Goal: Task Accomplishment & Management: Manage account settings

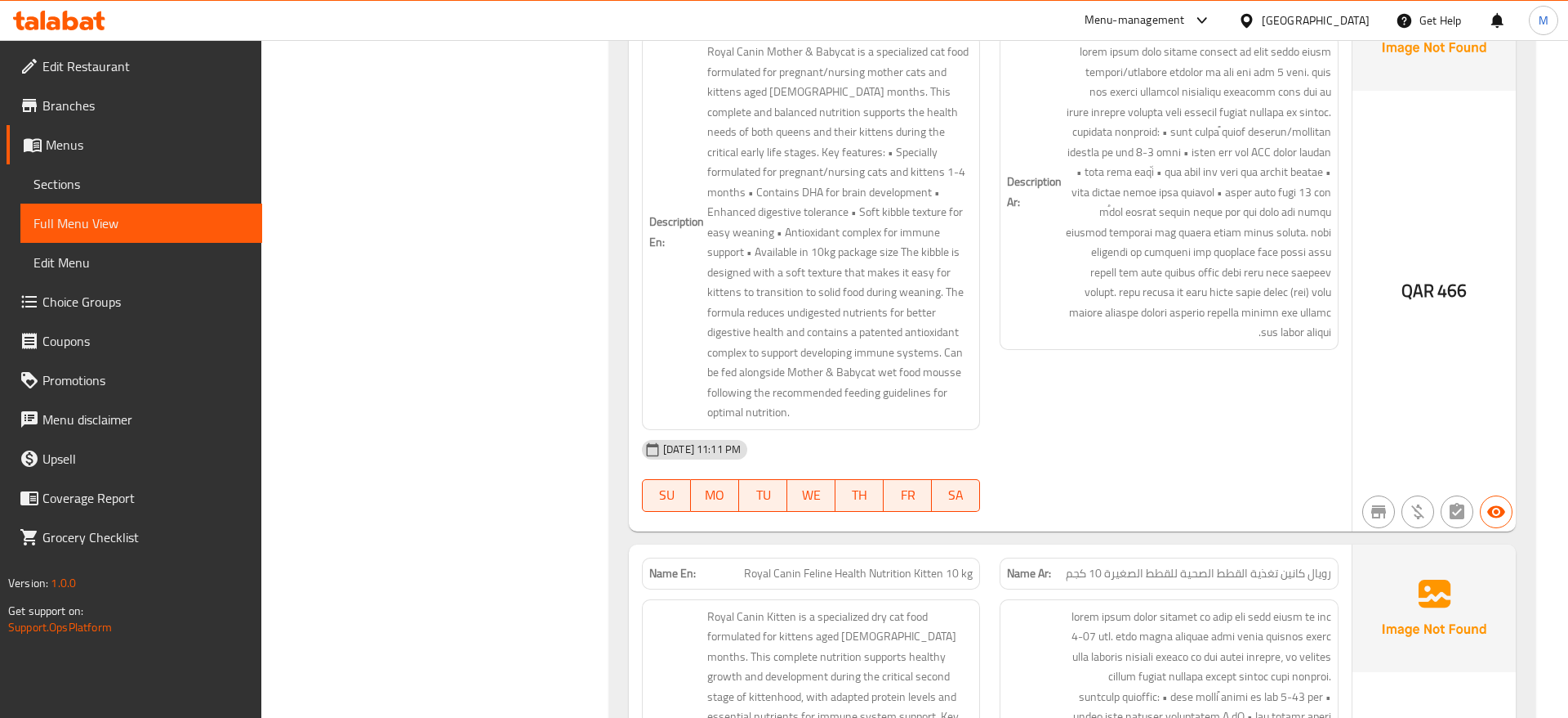
scroll to position [15088, 0]
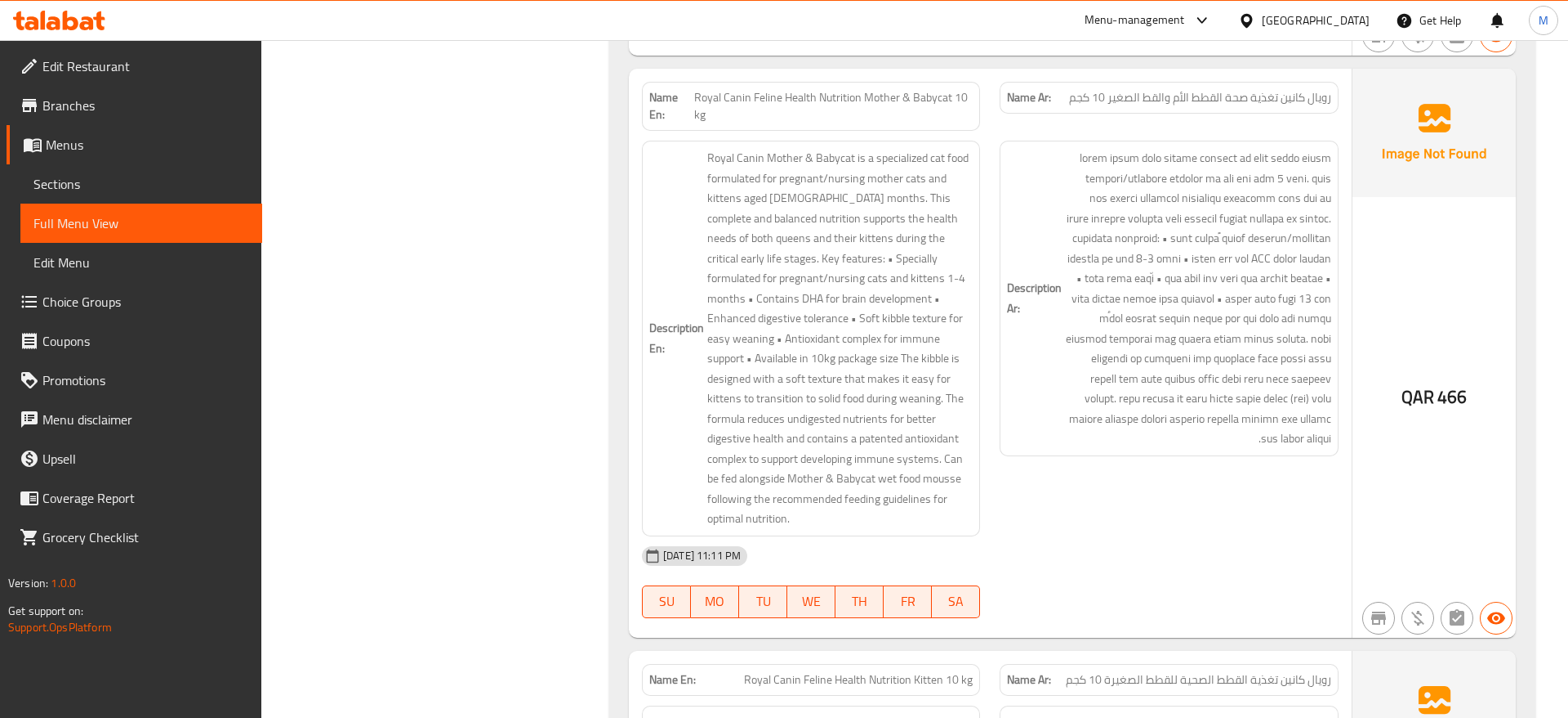
click at [767, 123] on span "Royal Canin Feline Health Nutrition Mother & Babycat 10 kg" at bounding box center [833, 106] width 278 height 34
copy span "Feline"
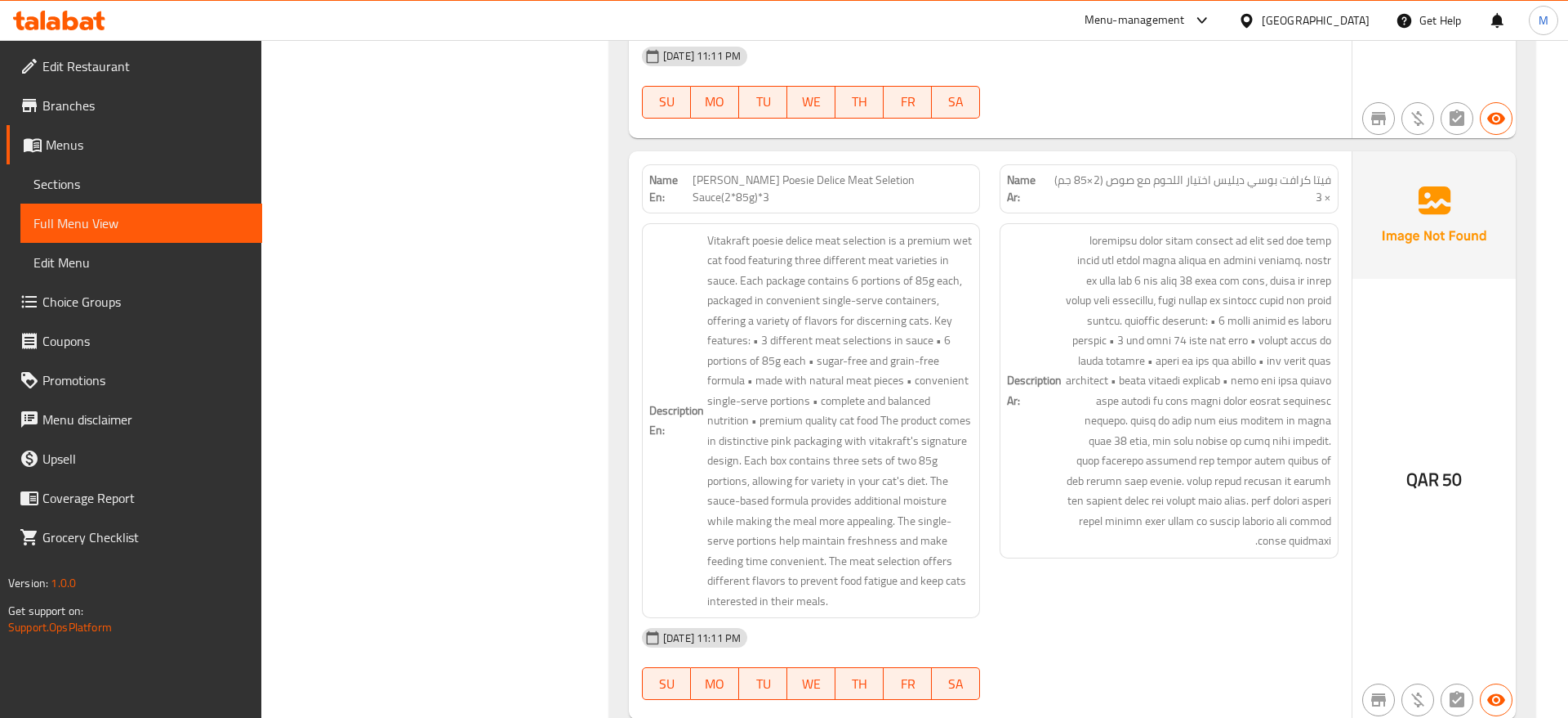
scroll to position [16255, 0]
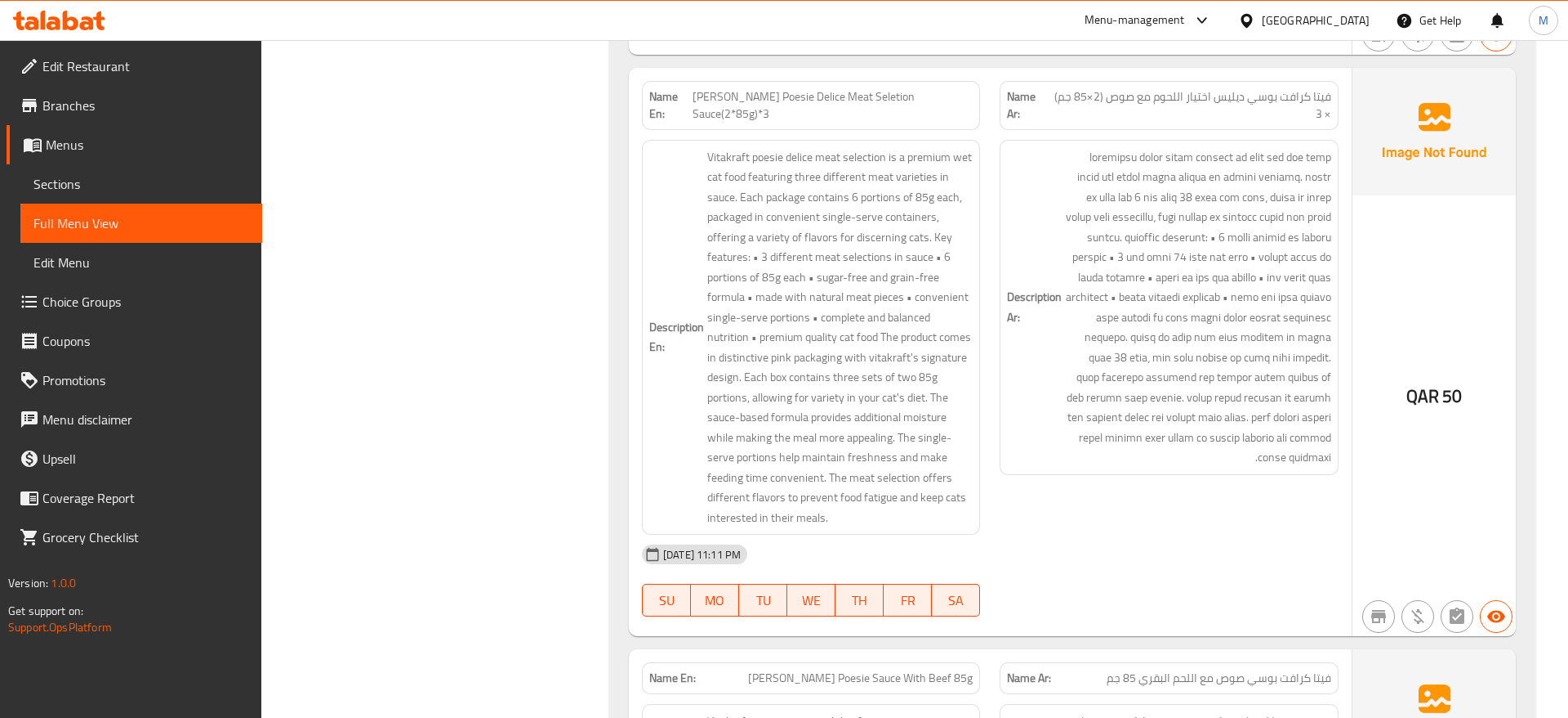
click at [795, 120] on span "[PERSON_NAME] Poesie Delice Meat Seletion Sauce(2*85g)*3" at bounding box center [832, 105] width 280 height 34
click at [1270, 122] on span "فيتا كرافت بوسي ديليس اختيار اللحوم مع صوص (2×85 جم) × 3" at bounding box center [1190, 105] width 282 height 34
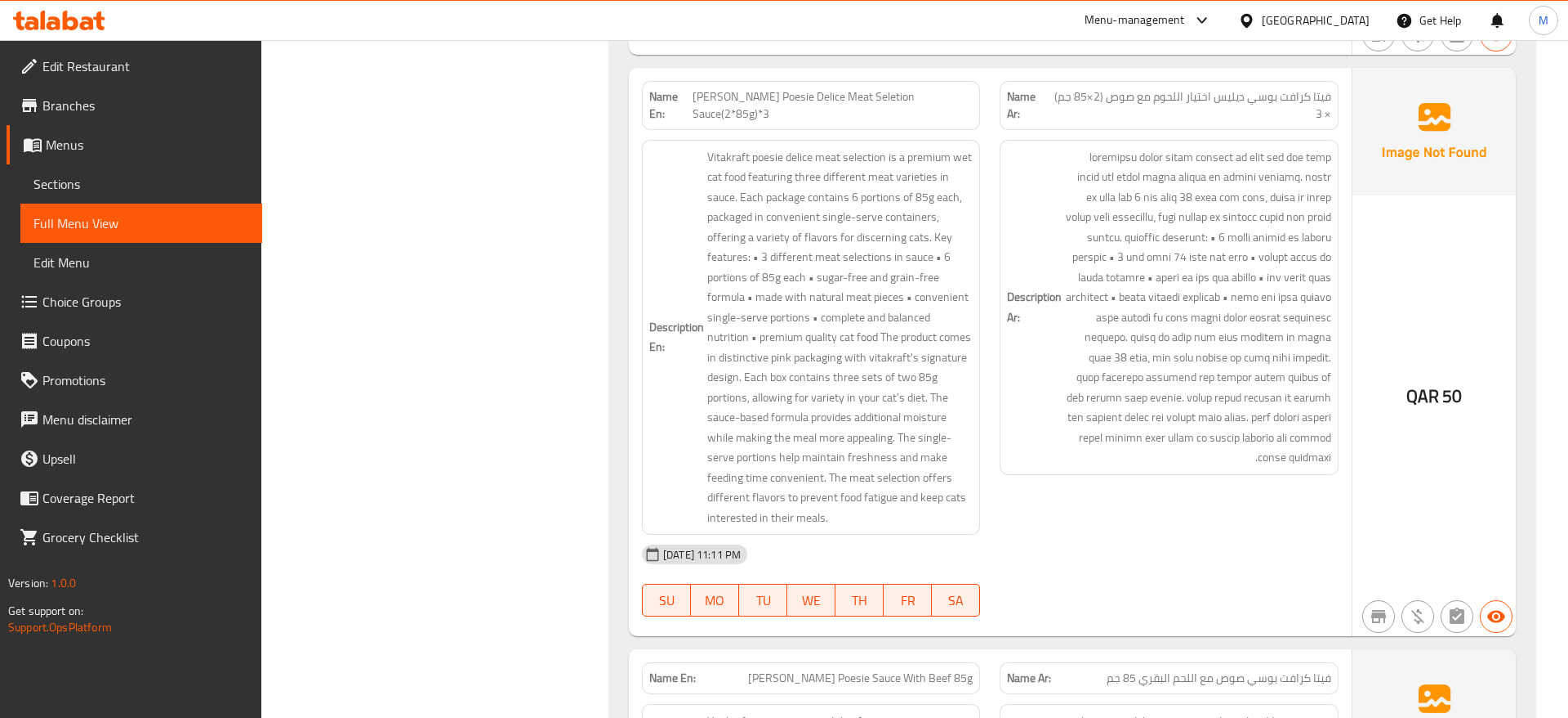
click at [1270, 122] on span "فيتا كرافت بوسي ديليس اختيار اللحوم مع صوص (2×85 جم) × 3" at bounding box center [1190, 105] width 282 height 34
click at [868, 122] on span "[PERSON_NAME] Poesie Delice Meat Seletion Sauce(2*85g)*3" at bounding box center [832, 105] width 280 height 34
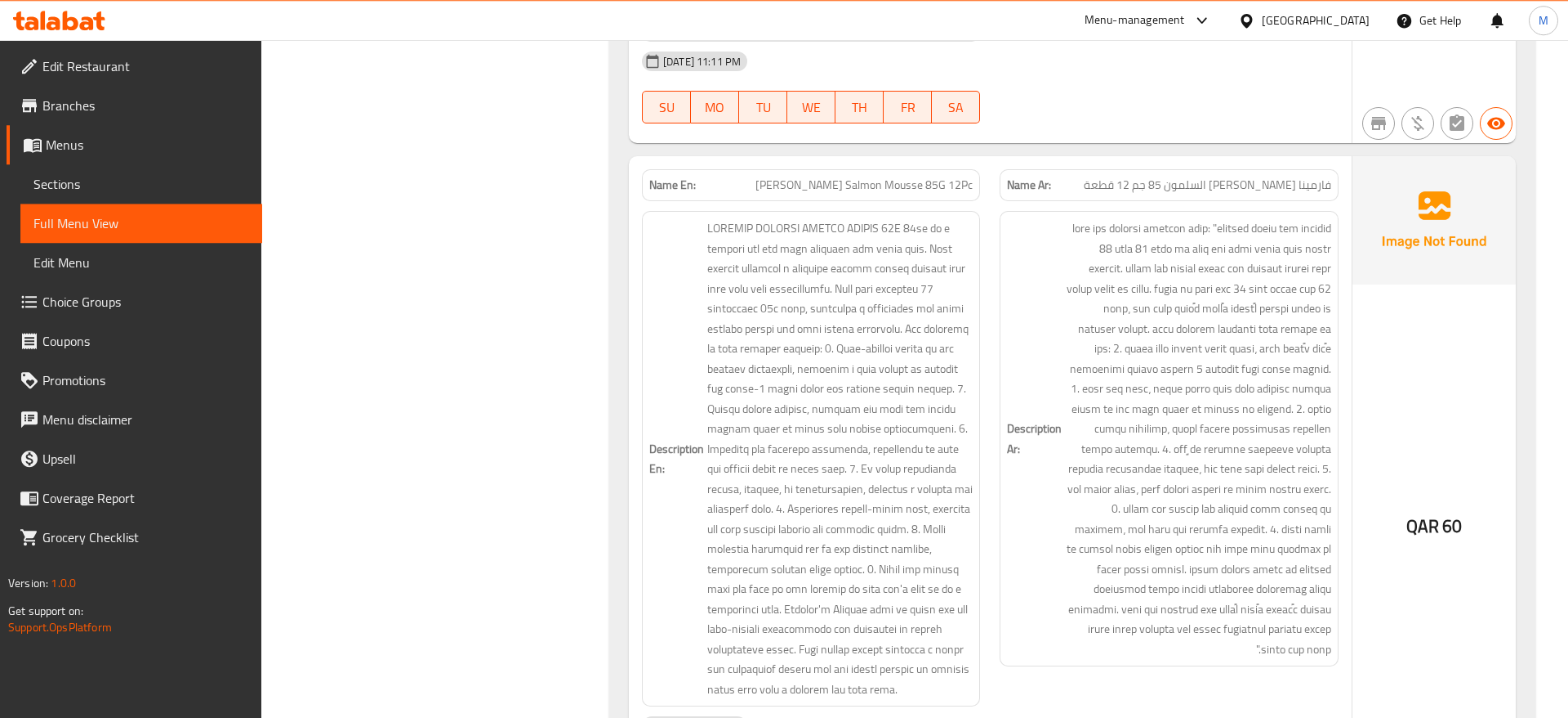
scroll to position [17338, 0]
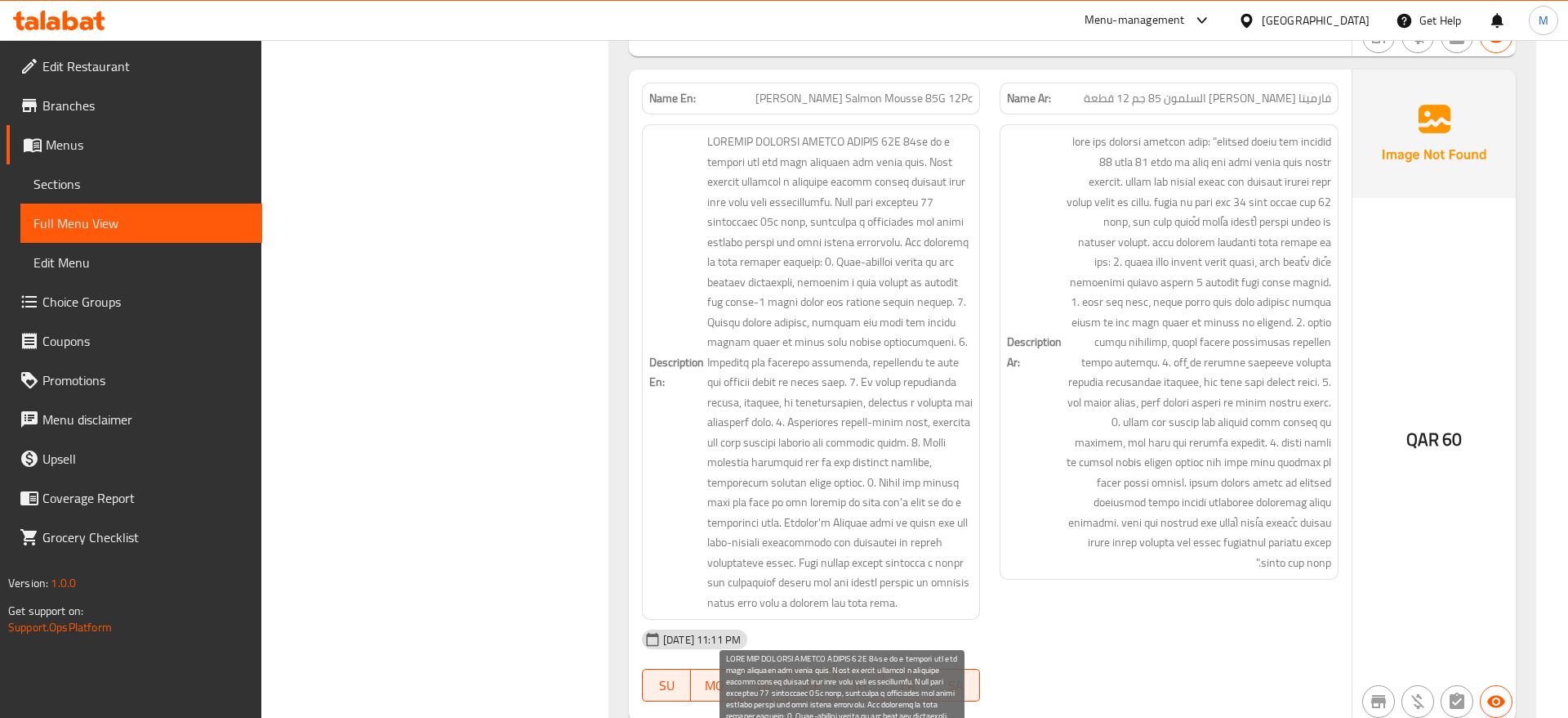
click at [851, 260] on span at bounding box center [840, 372] width 266 height 481
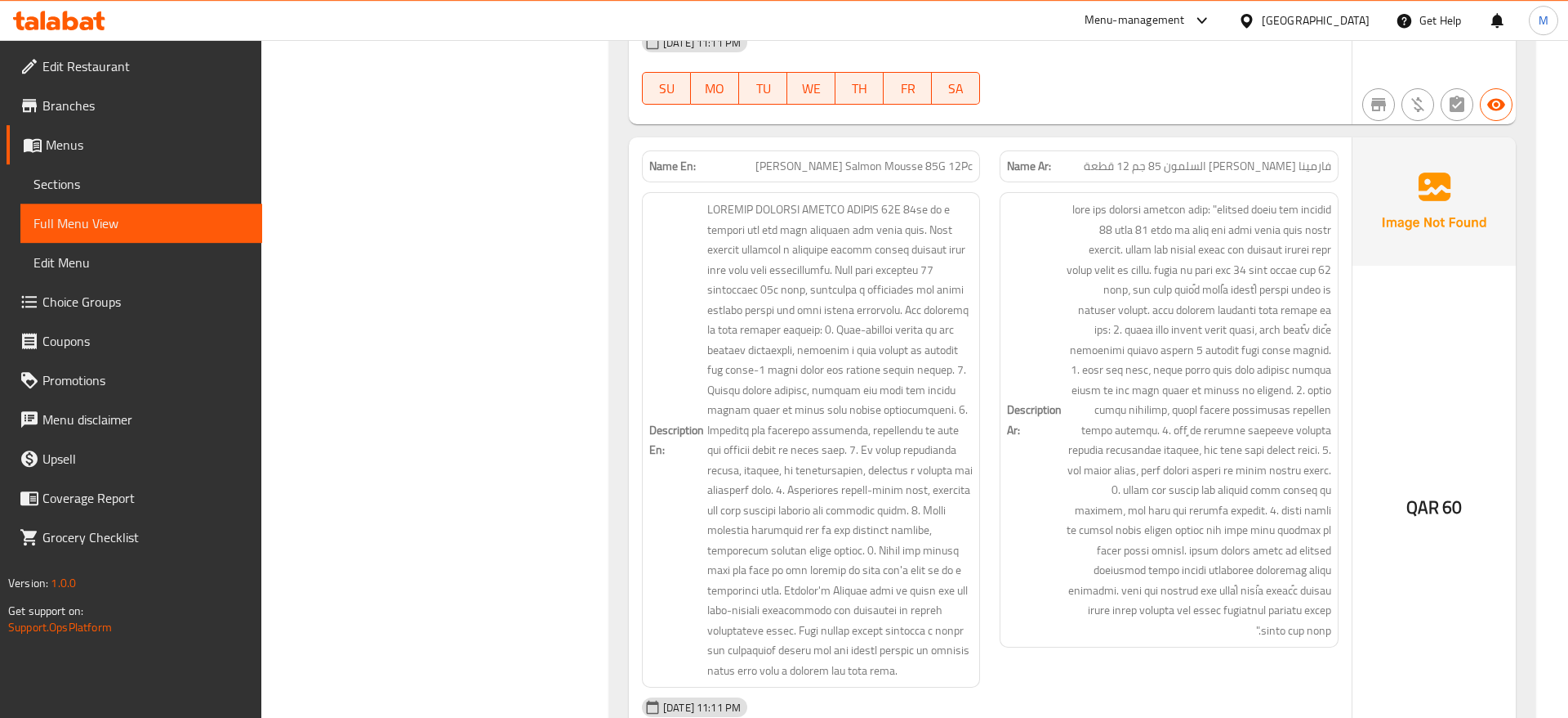
scroll to position [17255, 0]
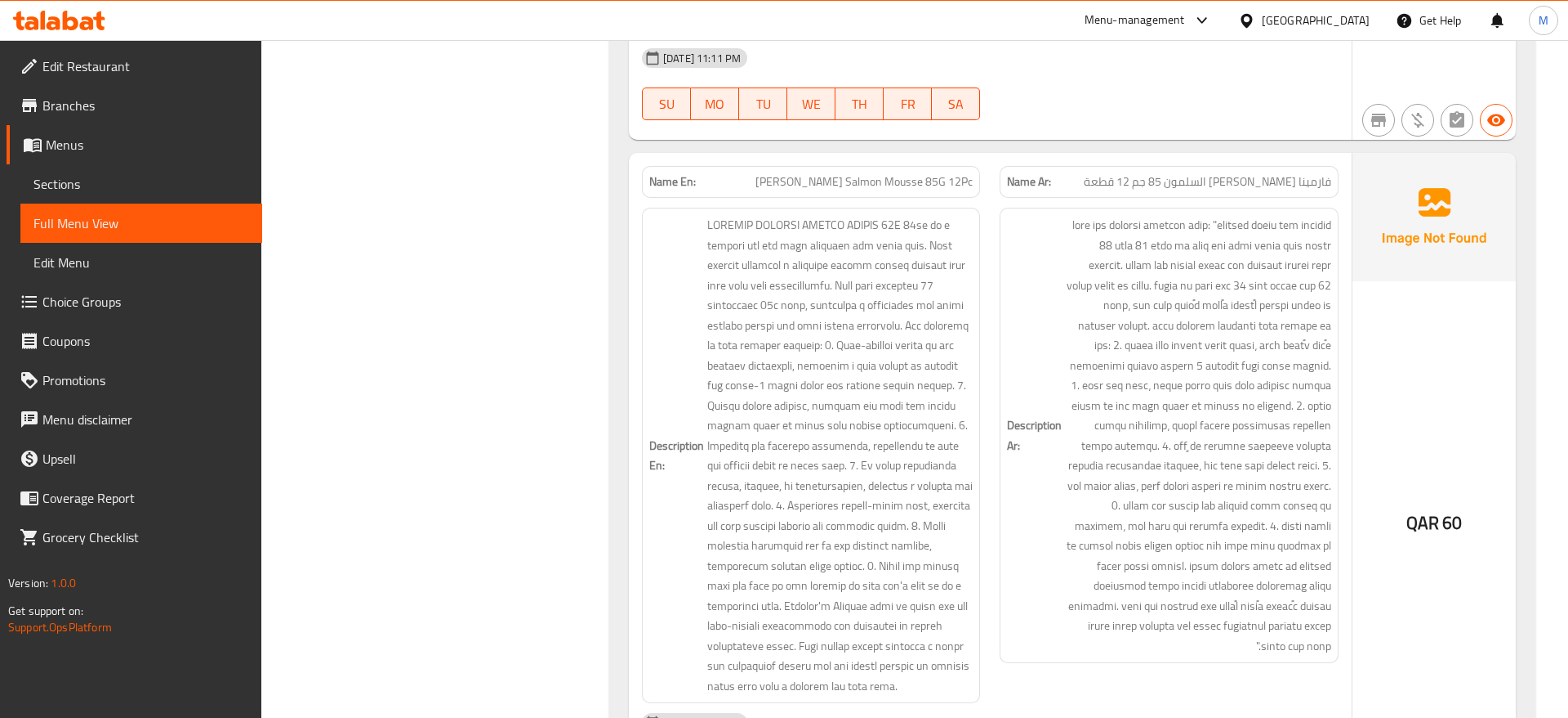
click at [865, 194] on div "Name En: [PERSON_NAME] Salmon Mousse 85G 12Pc" at bounding box center [811, 182] width 338 height 32
click at [864, 190] on span "[PERSON_NAME] Salmon Mousse 85G 12Pc" at bounding box center [864, 182] width 217 height 17
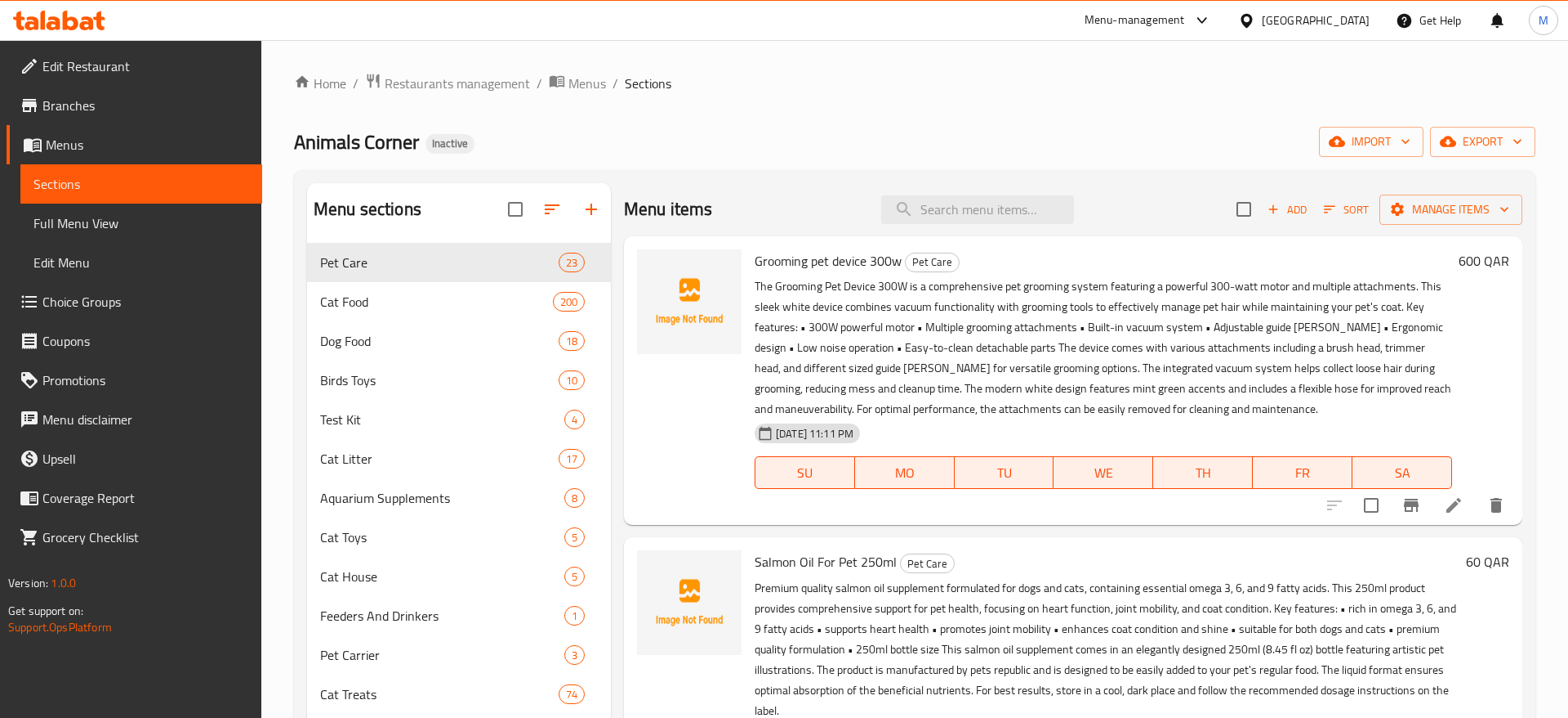
scroll to position [2040, 0]
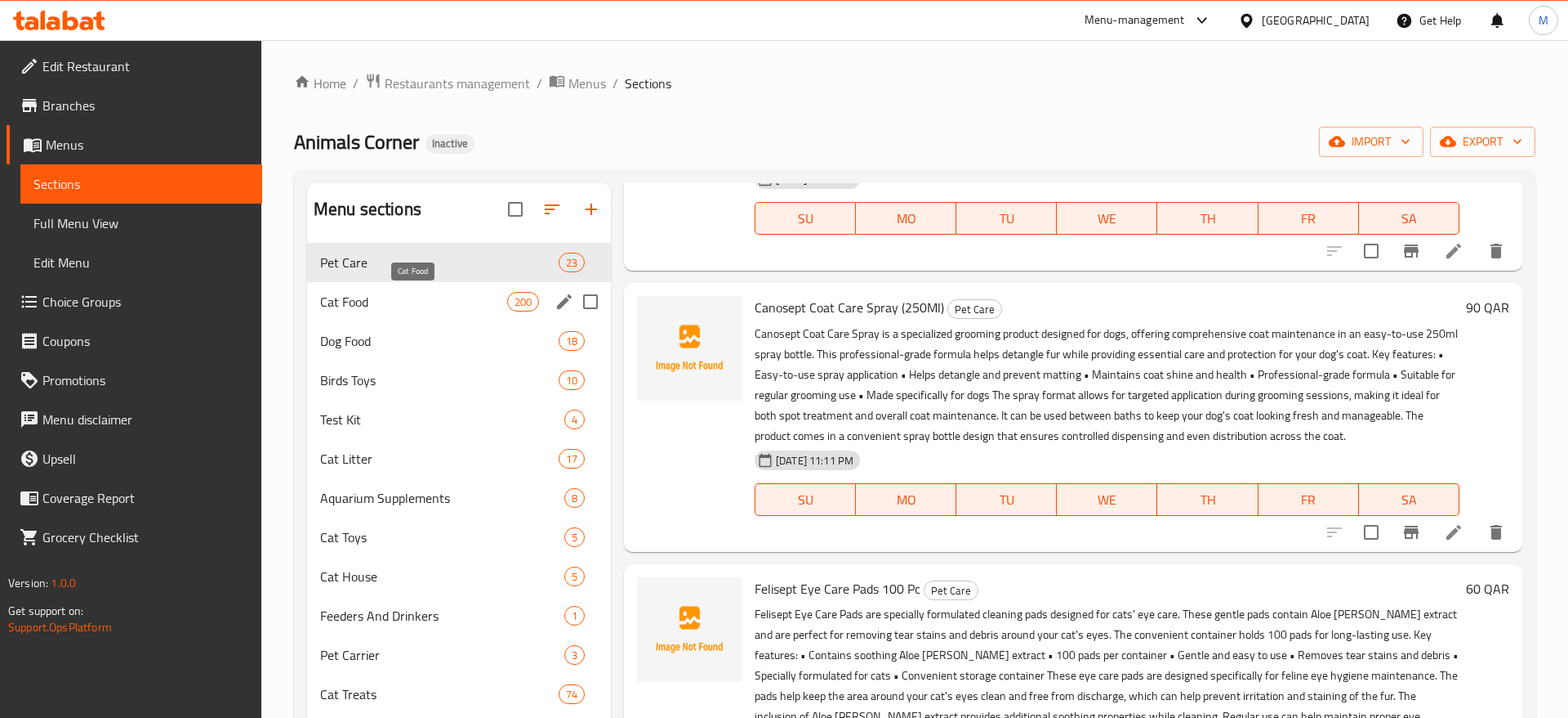
click at [470, 301] on span "Cat Food" at bounding box center [414, 301] width 187 height 20
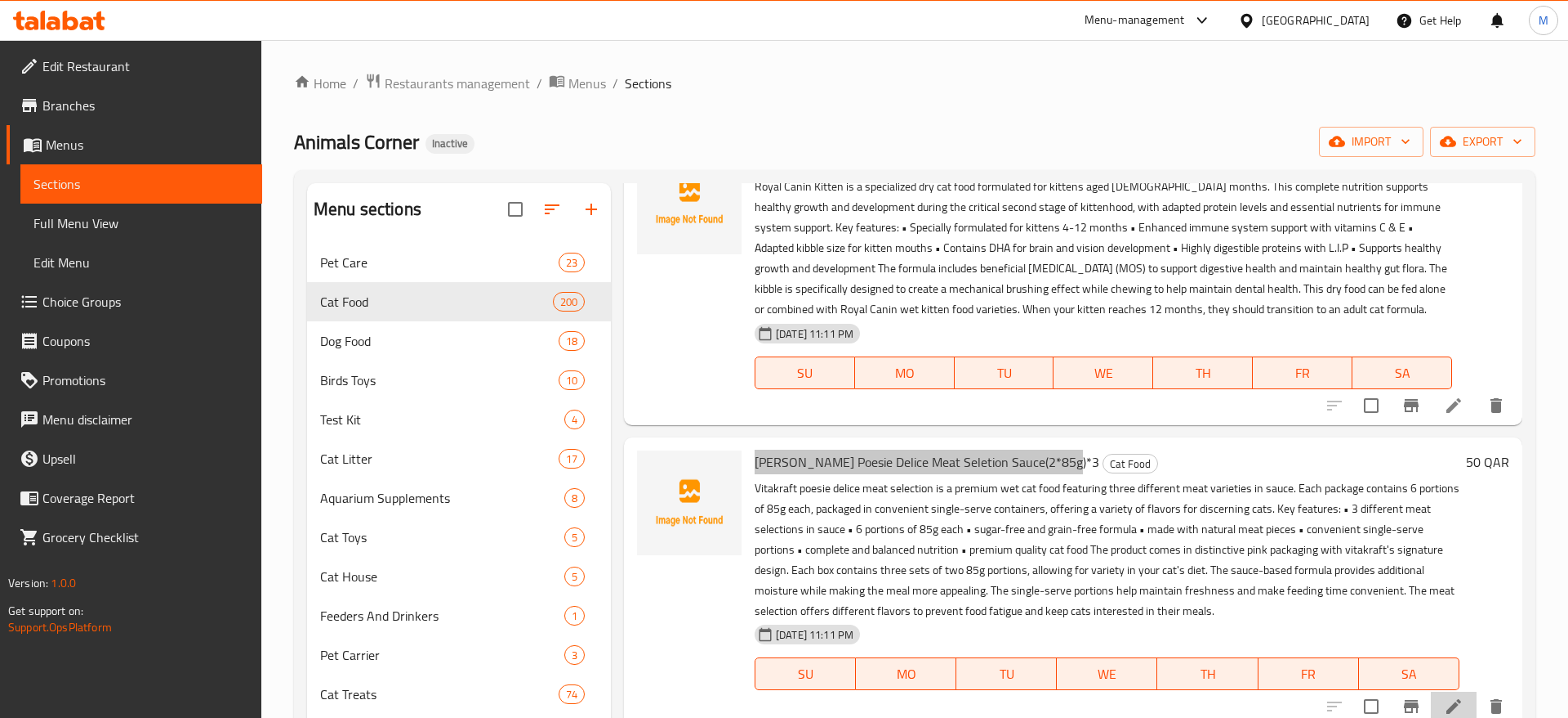
click at [1460, 699] on icon at bounding box center [1453, 706] width 14 height 14
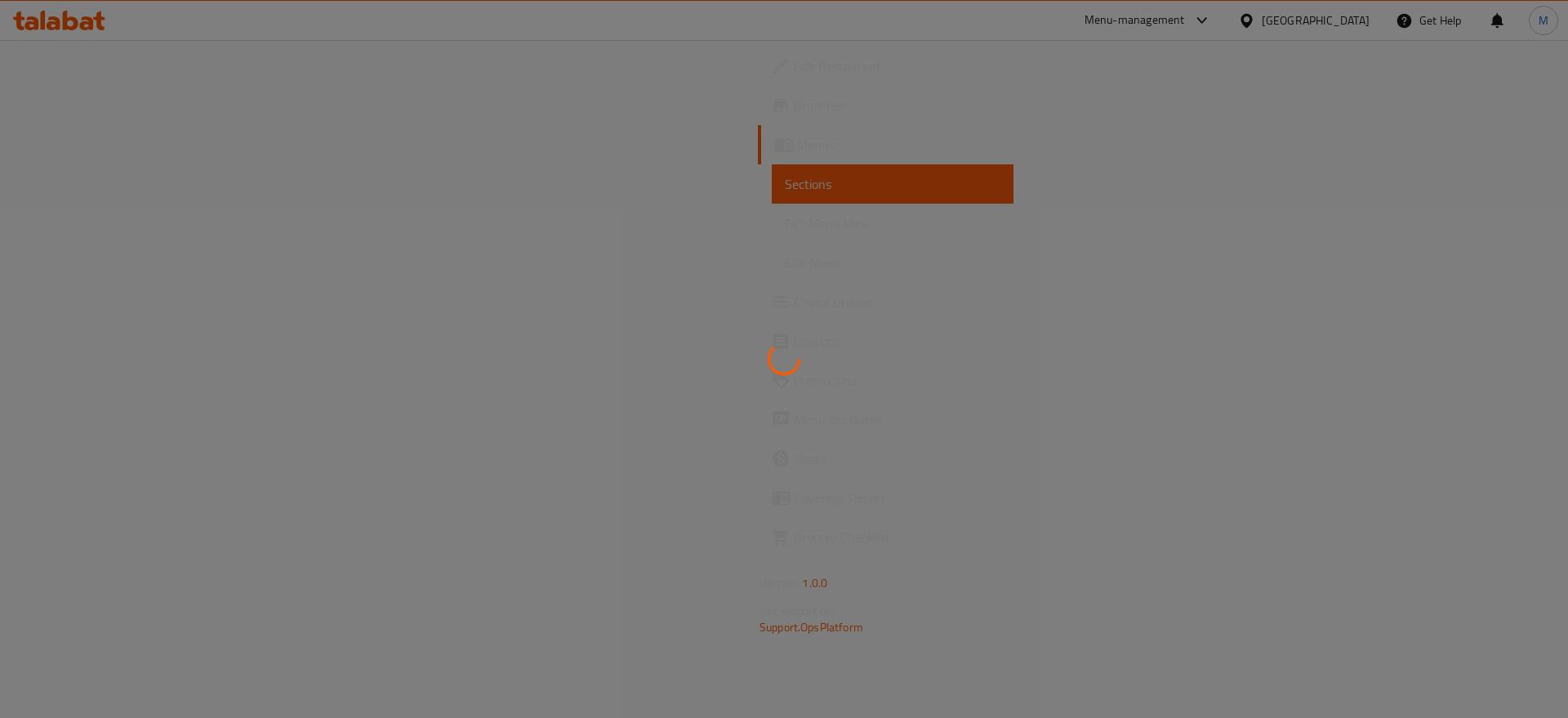
click at [1280, 352] on div at bounding box center [784, 359] width 1568 height 718
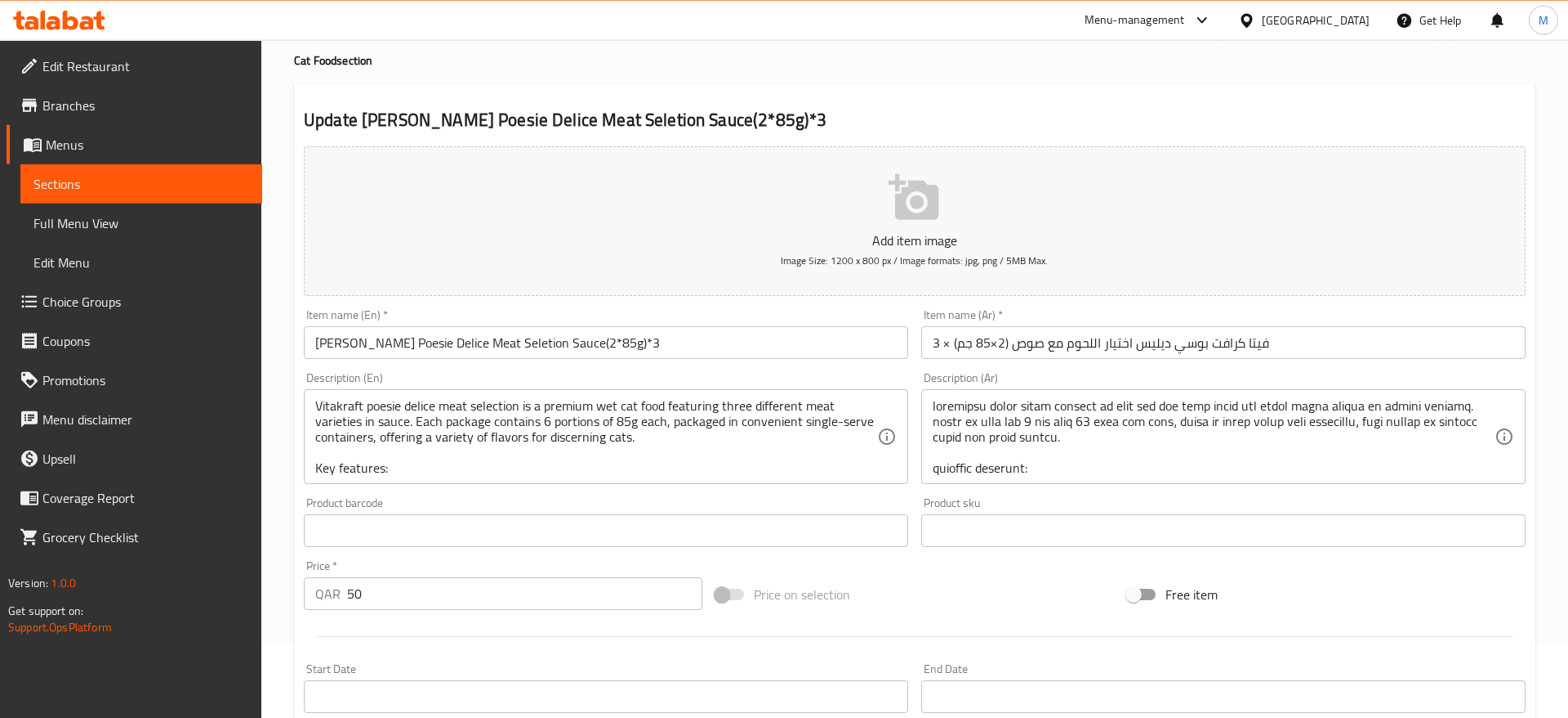
scroll to position [83, 0]
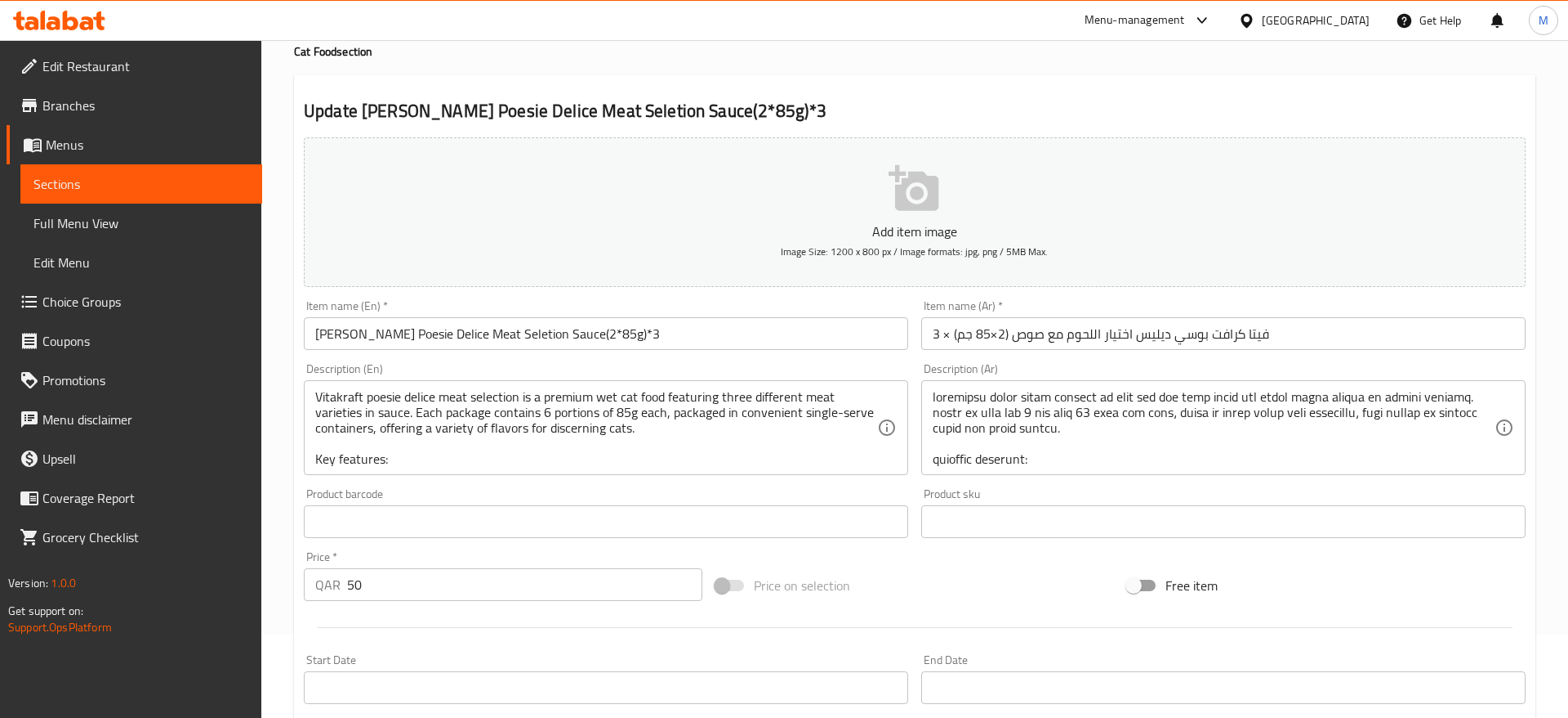
click at [1125, 335] on input "فيتا كرافت بوسي ديليس اختيار اللحوم مع صوص (2×85 جم) × 3" at bounding box center [1223, 334] width 605 height 33
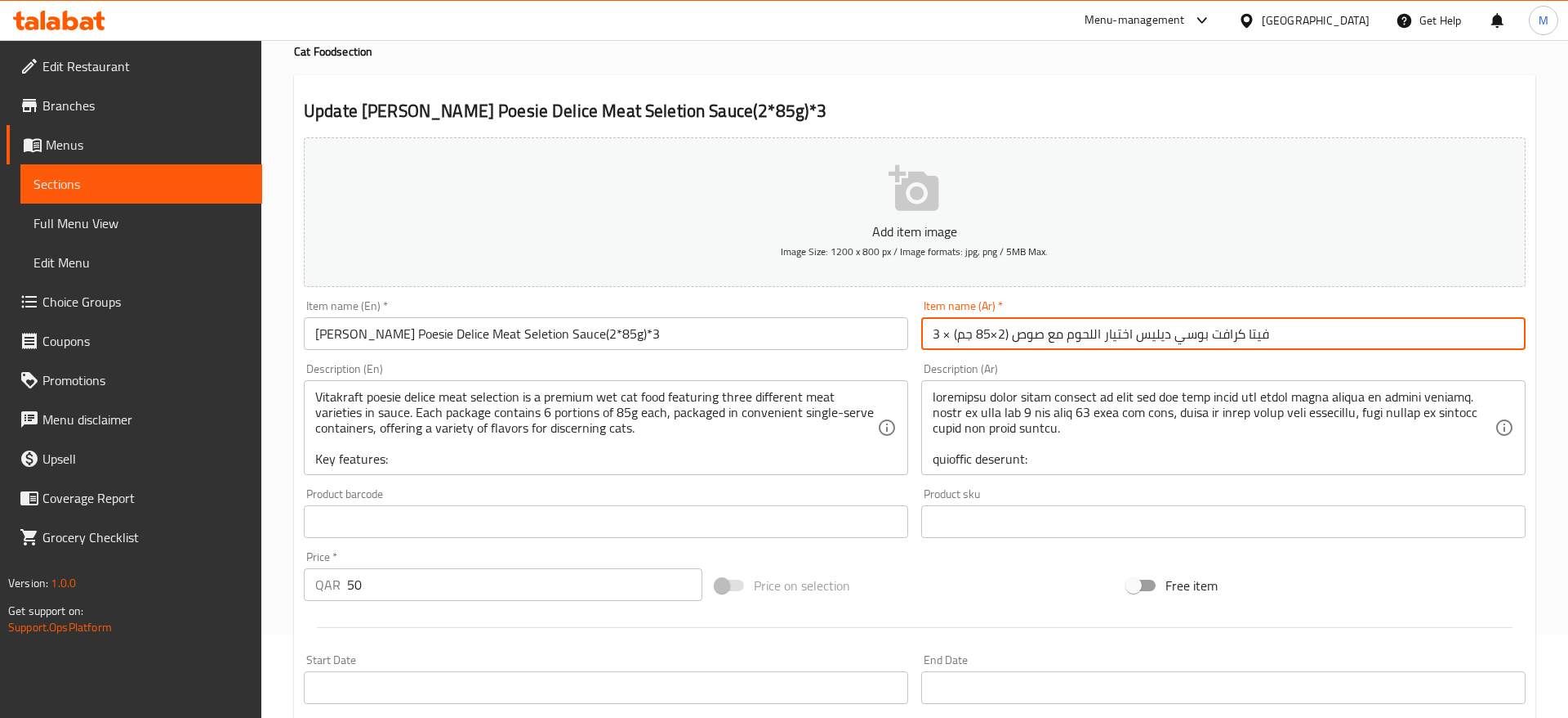
click at [1125, 335] on input "فيتا كرافت بوسي ديليس اختيار اللحوم مع صوص (2×85 جم) × 3" at bounding box center [1223, 334] width 605 height 33
click at [1113, 340] on input "فيتا كرافت بوسي ديليس اختيار اللحوم مع صوص (2×85 جم) × 3" at bounding box center [1223, 334] width 605 height 33
click at [914, 360] on div "Add item image Image Size: 1200 x 800 px / Image formats: jpg, png / 5MB Max. I…" at bounding box center [914, 483] width 1235 height 705
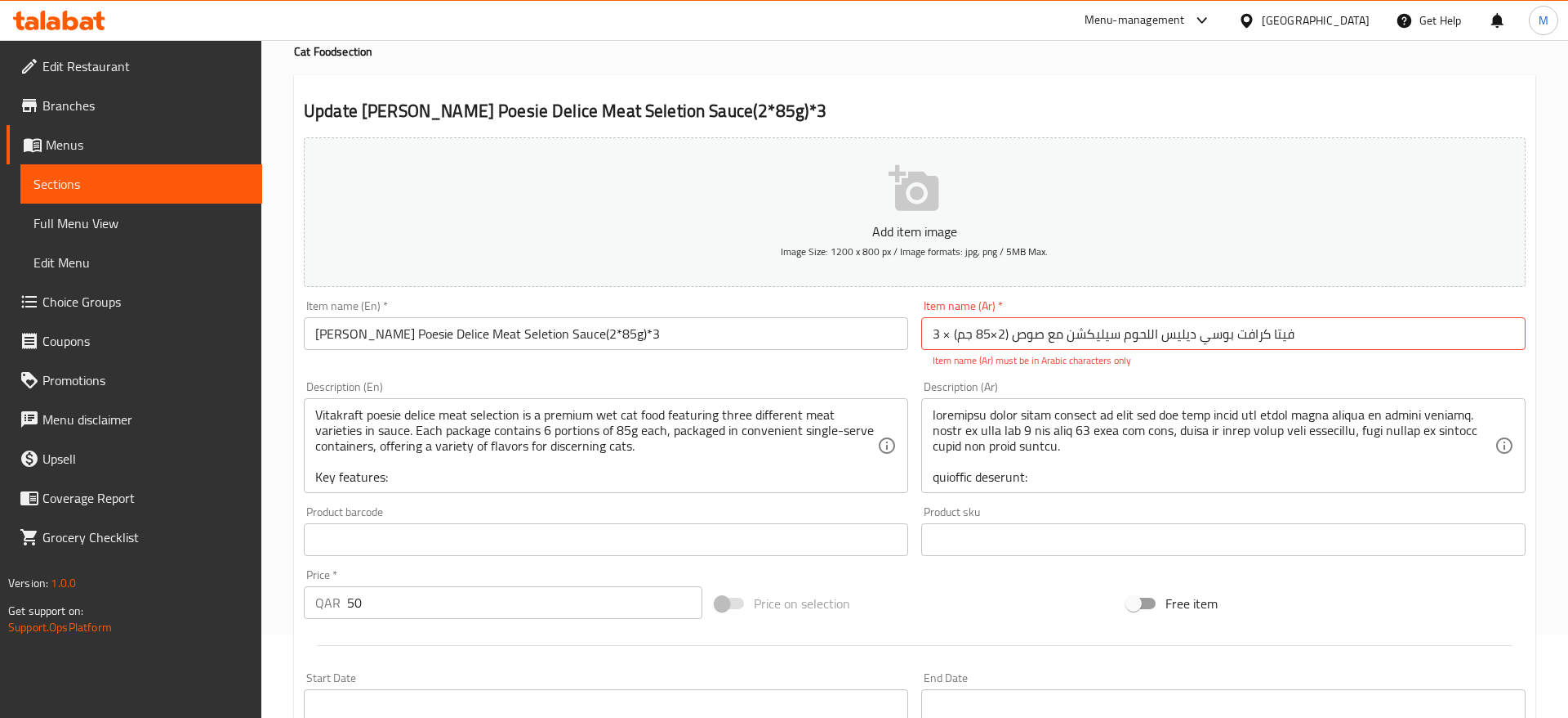
click at [906, 366] on div "Item name (En)   * Vita Kraft Poesie Delice Meat Seletion Sauce(2*85g)*3 Item n…" at bounding box center [606, 334] width 617 height 81
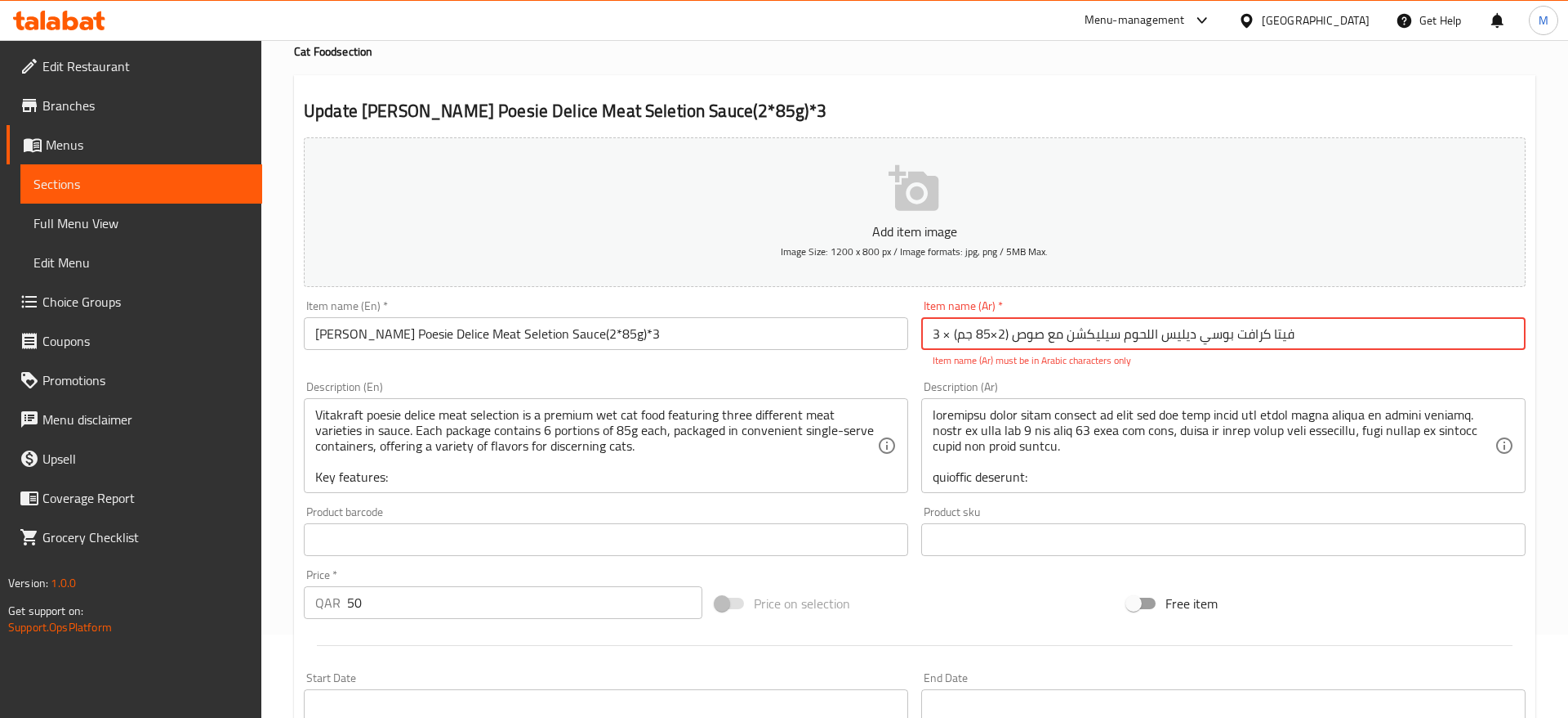
click at [993, 340] on input "فيتا كرافت بوسي ديليس اللحوم سيليكشن مع صوص (2×85 جم) × 3" at bounding box center [1223, 334] width 605 height 33
click at [947, 333] on input "فيتا كرافت بوسي ديليس اللحوم سيليكشن مع صوص (2*85 جم) × 3" at bounding box center [1223, 334] width 605 height 33
type input "فيتا كرافت بوسي ديليس اللحوم سيليكشن مع صوص (2*85 جم) * 3"
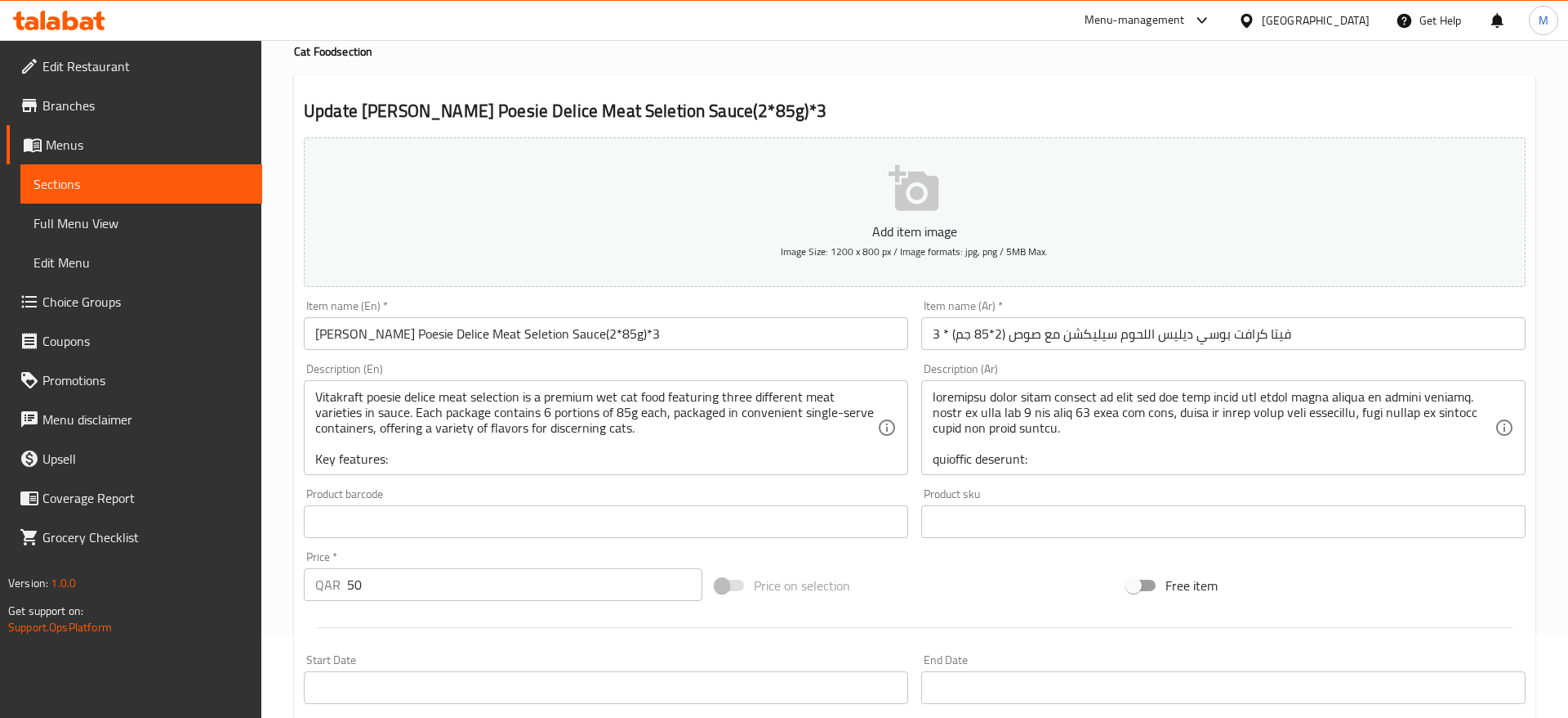
click at [870, 374] on div "Add item image Image Size: 1200 x 800 px / Image formats: jpg, png / 5MB Max. I…" at bounding box center [914, 483] width 1235 height 705
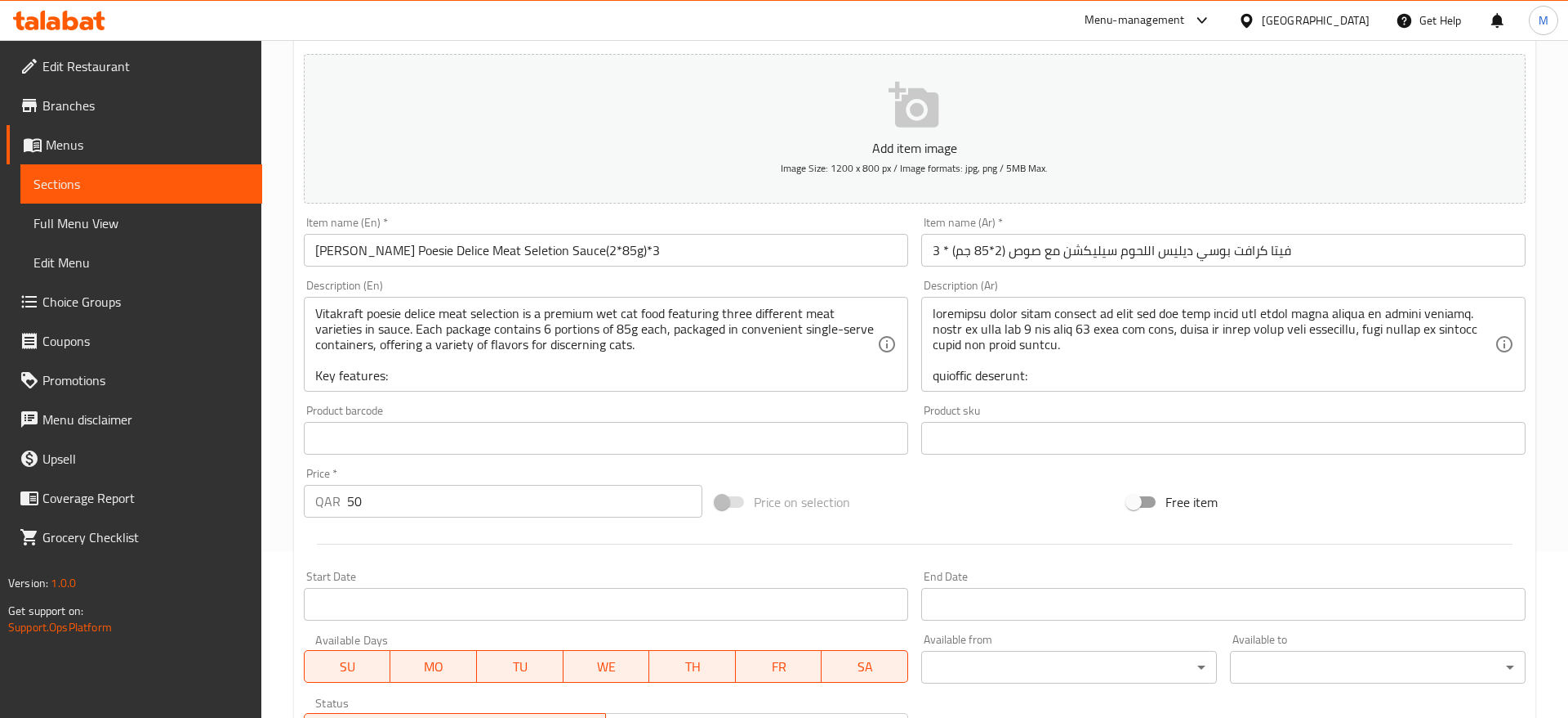
scroll to position [438, 0]
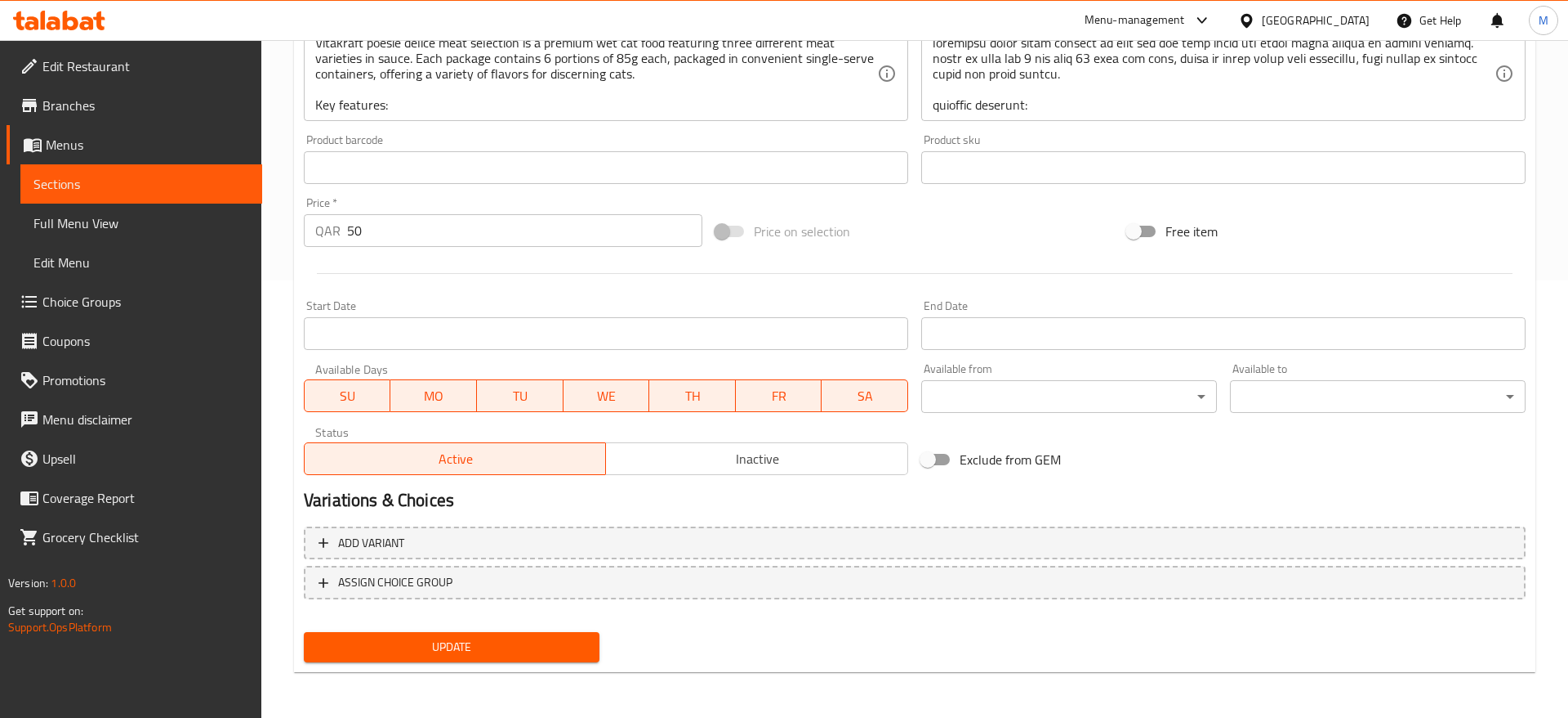
click at [465, 646] on span "Update" at bounding box center [452, 646] width 269 height 20
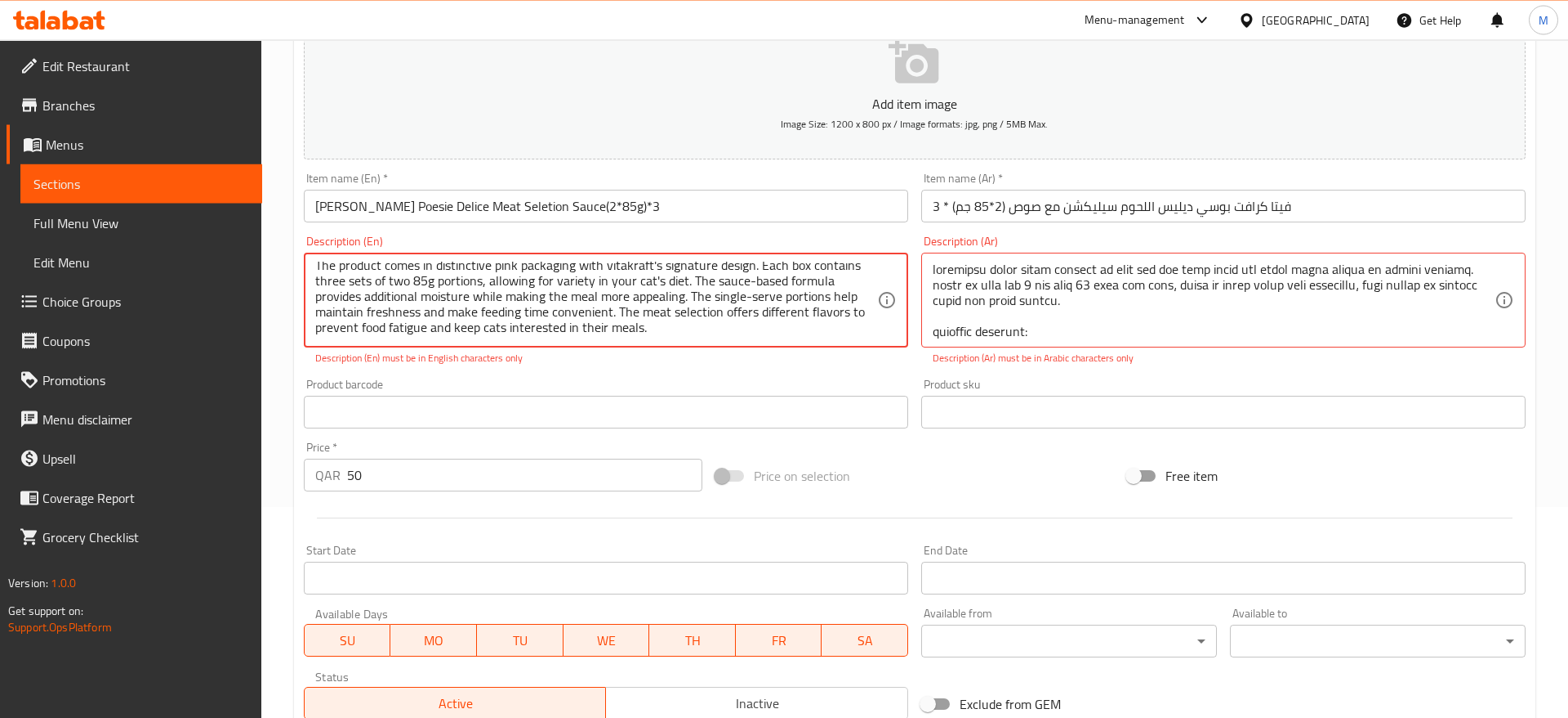
scroll to position [188, 0]
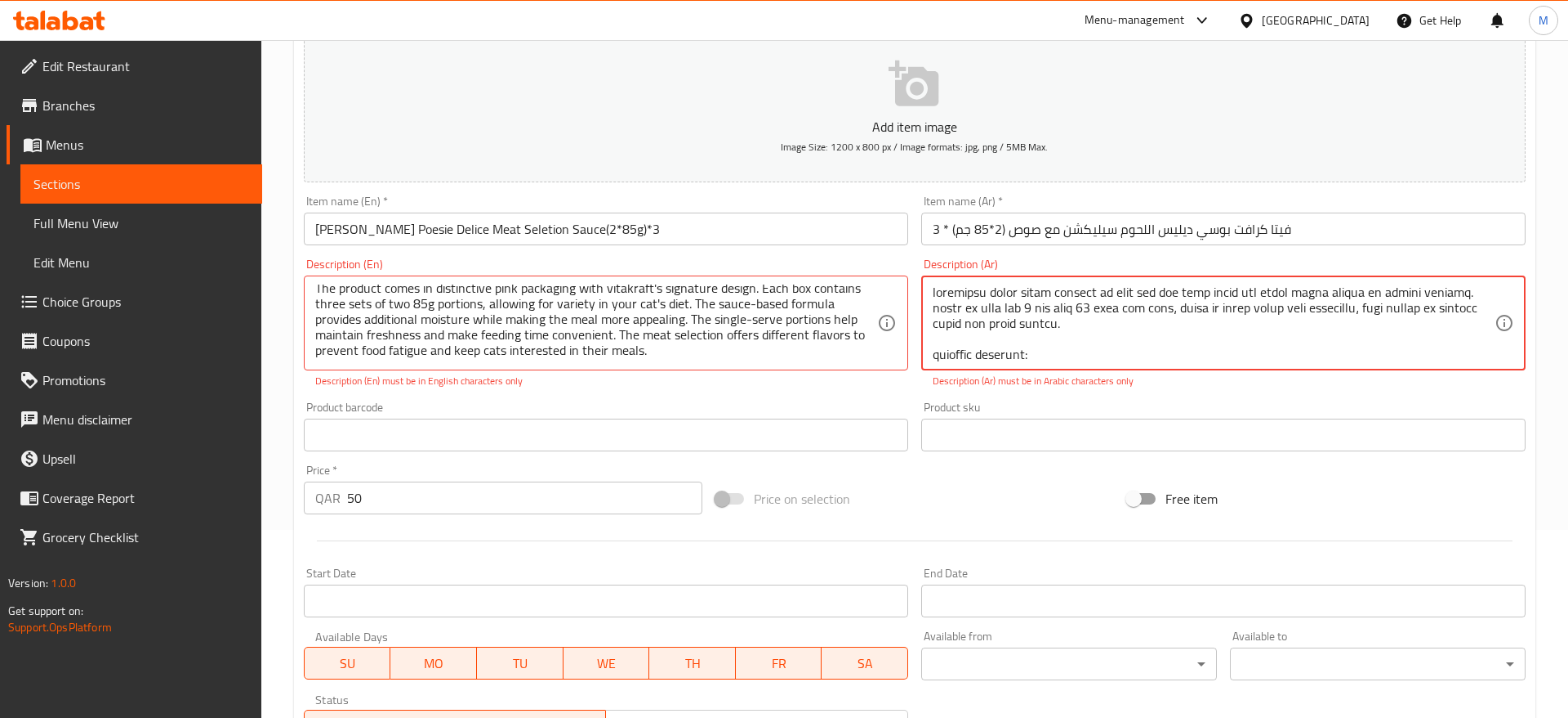
click at [1070, 329] on textarea at bounding box center [1214, 322] width 562 height 77
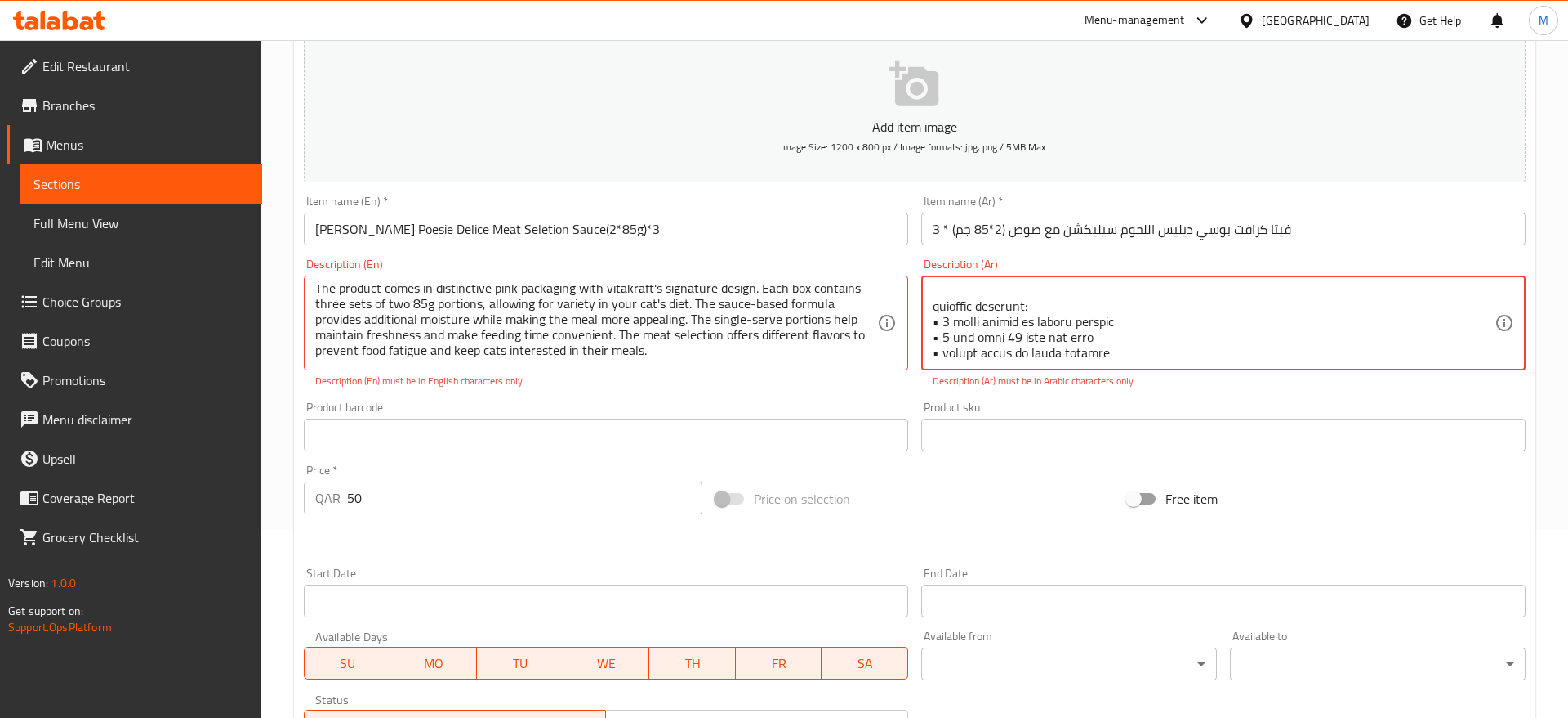
scroll to position [71, 0]
click at [933, 303] on textarea at bounding box center [1214, 322] width 562 height 77
click at [942, 297] on textarea at bounding box center [1214, 322] width 562 height 77
click at [933, 297] on textarea at bounding box center [1214, 322] width 562 height 77
click at [933, 318] on textarea at bounding box center [1214, 322] width 562 height 77
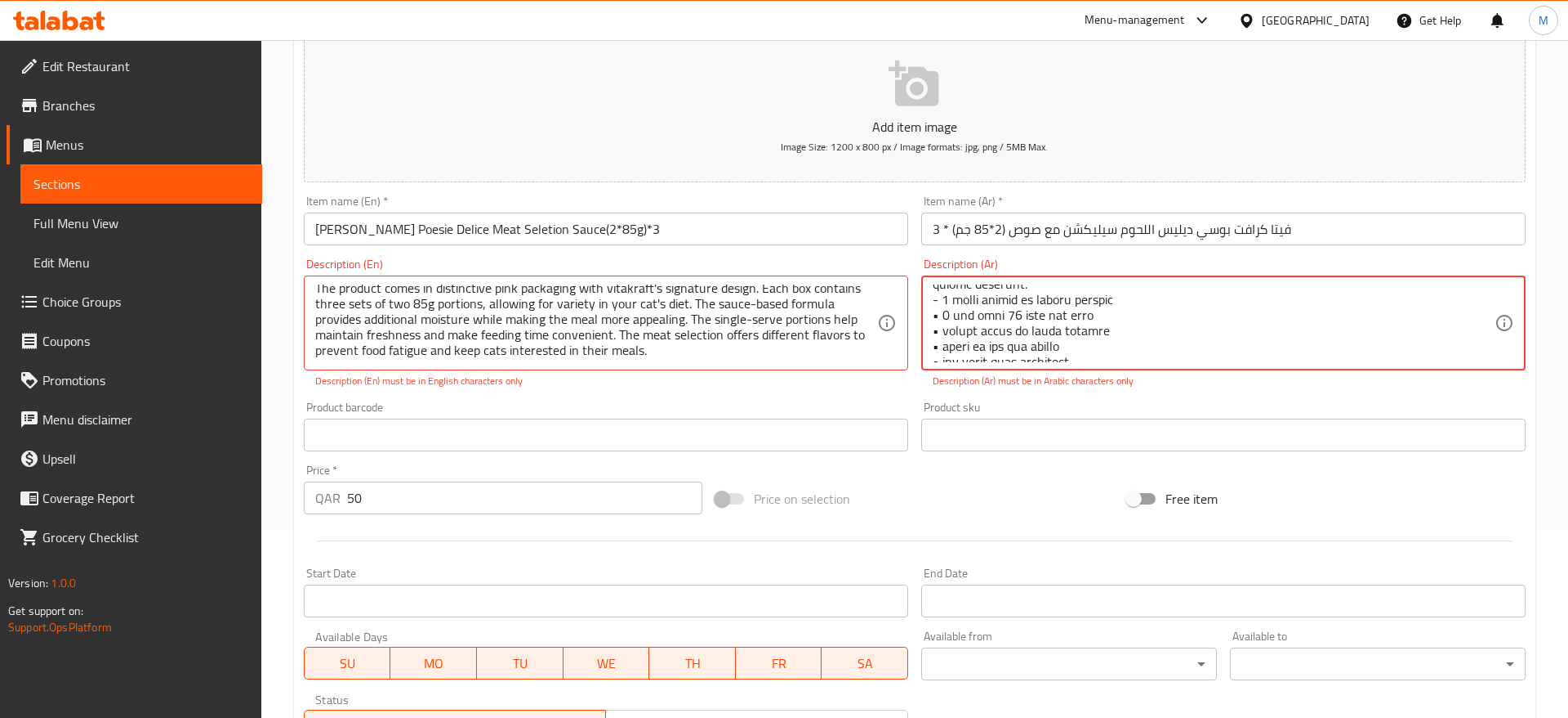
click at [936, 328] on textarea at bounding box center [1214, 322] width 562 height 77
drag, startPoint x: 936, startPoint y: 315, endPoint x: 928, endPoint y: 316, distance: 8.1
click at [933, 316] on textarea at bounding box center [1214, 322] width 562 height 77
drag, startPoint x: 936, startPoint y: 335, endPoint x: 924, endPoint y: 336, distance: 12.0
click at [933, 336] on textarea at bounding box center [1214, 322] width 562 height 77
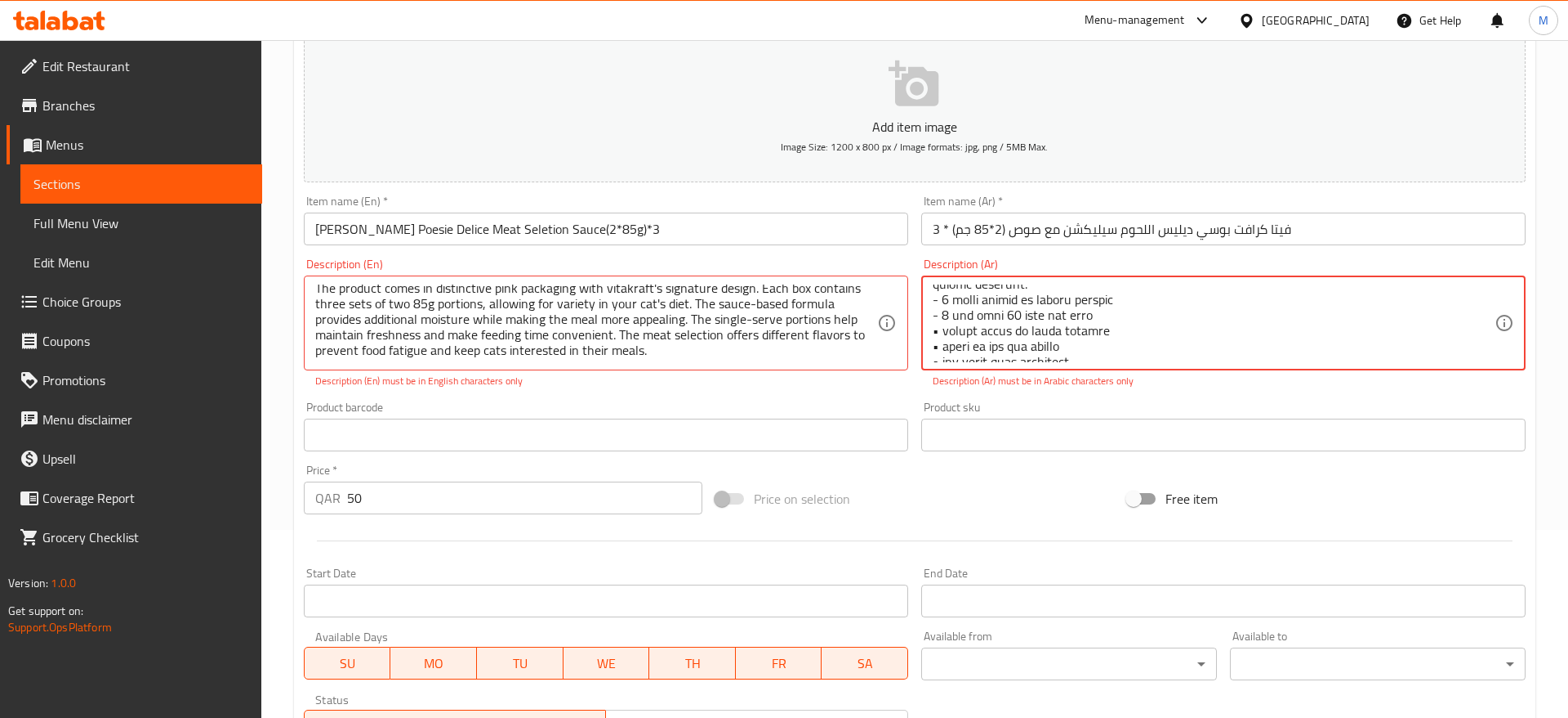
click at [936, 334] on textarea at bounding box center [1214, 322] width 562 height 77
click at [933, 332] on textarea at bounding box center [1214, 322] width 562 height 77
drag, startPoint x: 936, startPoint y: 346, endPoint x: 925, endPoint y: 346, distance: 11.0
click at [933, 346] on textarea at bounding box center [1214, 322] width 562 height 77
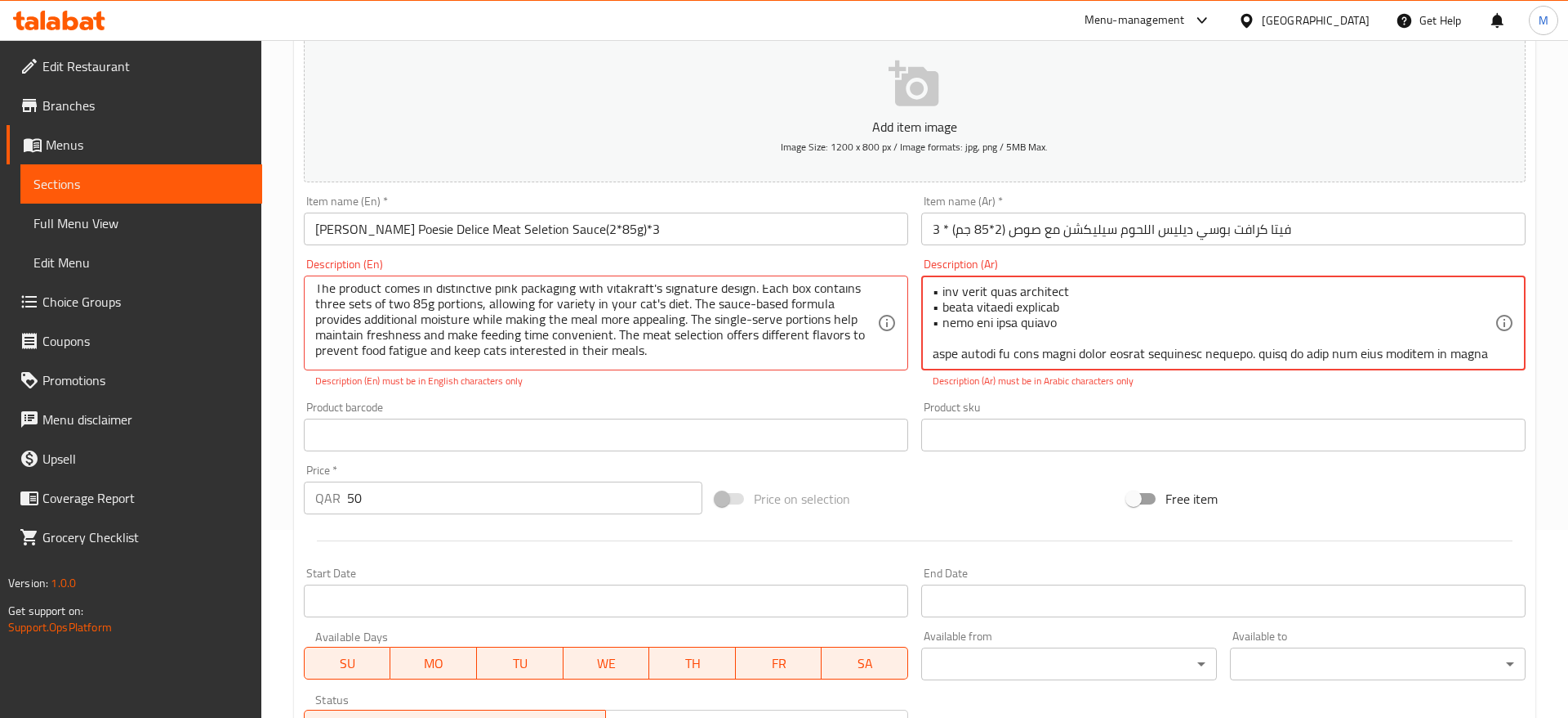
click at [933, 294] on textarea at bounding box center [1214, 322] width 562 height 77
click at [937, 313] on textarea at bounding box center [1214, 322] width 562 height 77
drag, startPoint x: 939, startPoint y: 330, endPoint x: 929, endPoint y: 331, distance: 10.0
click at [933, 331] on textarea at bounding box center [1214, 322] width 562 height 77
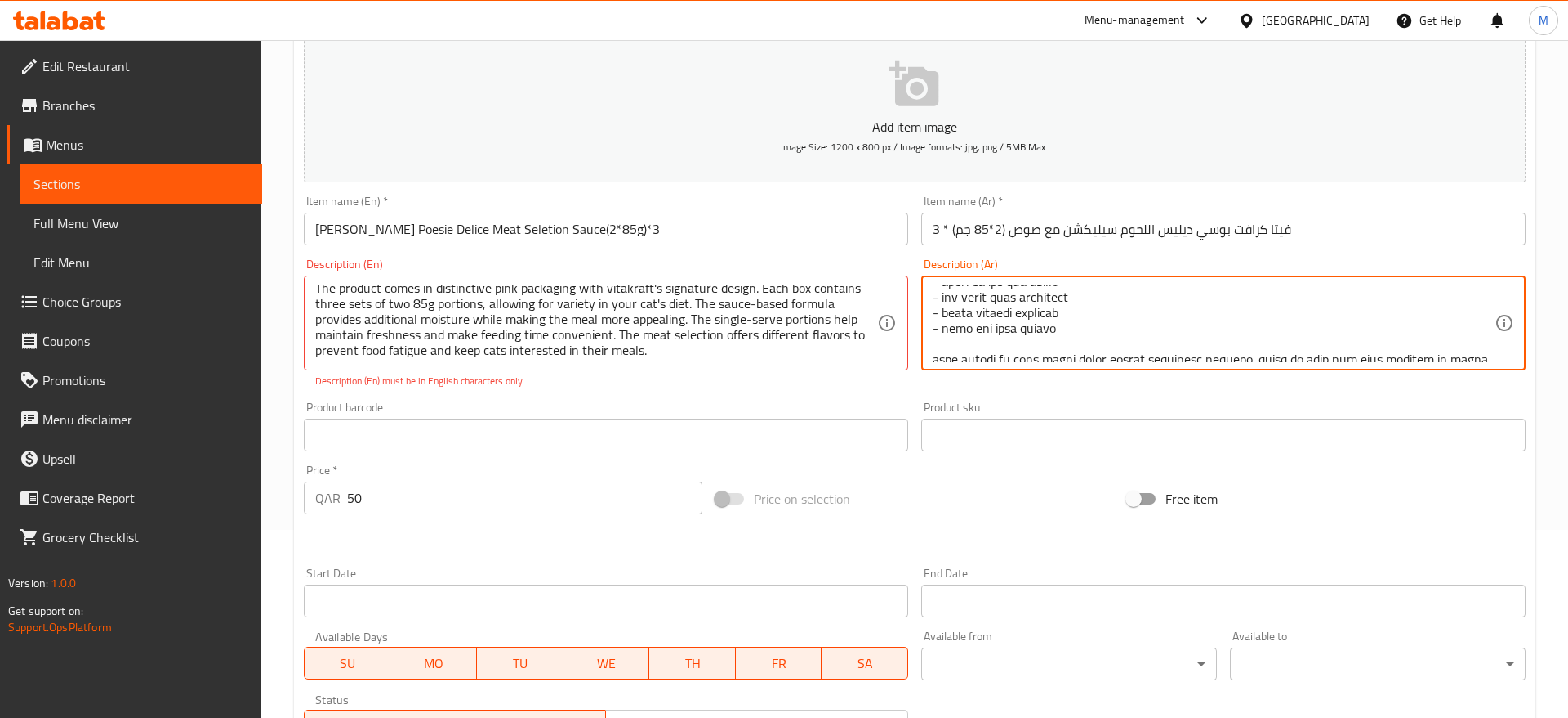
click at [967, 330] on textarea at bounding box center [1214, 322] width 562 height 77
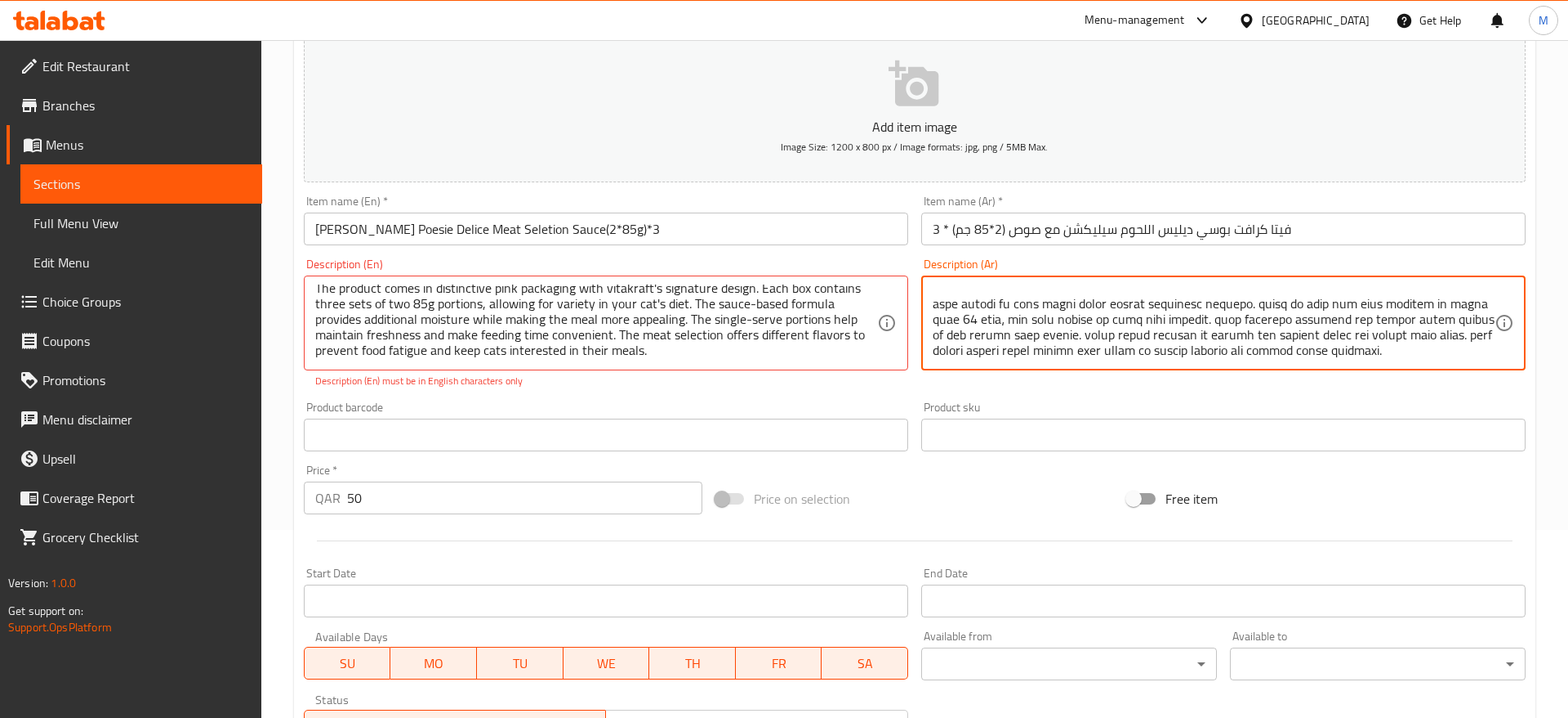
scroll to position [207, 0]
type textarea "فيتاكرافت بويزي ديليس سيليكشن هو طعام قطط رطب فاخر يحتوي على ثلاثة أنواع مختلفة…"
click at [1000, 396] on div "Product sku Product sku" at bounding box center [1223, 426] width 617 height 63
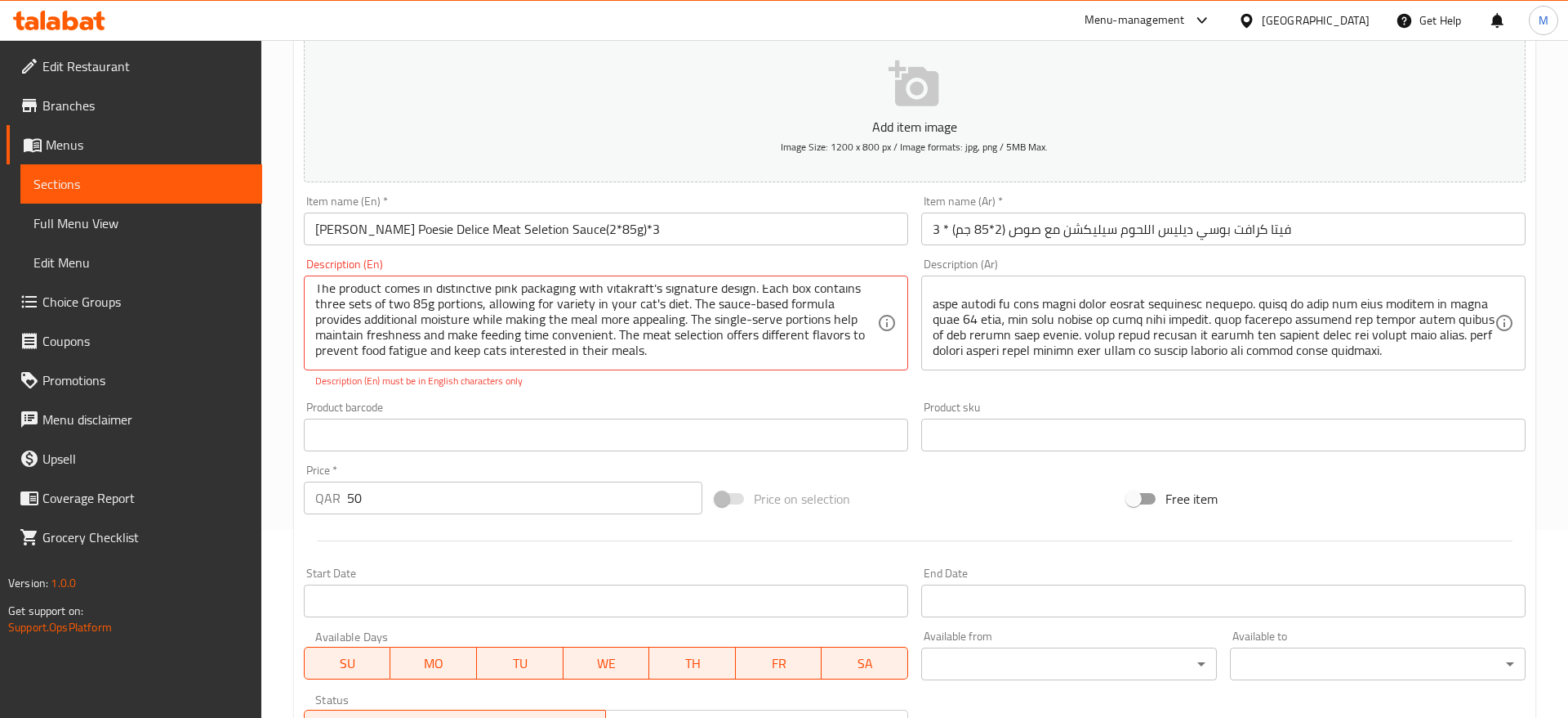
click at [655, 329] on textarea "Vitakraft poesie delice meat selection is a premium wet cat food featuring thre…" at bounding box center [596, 322] width 562 height 77
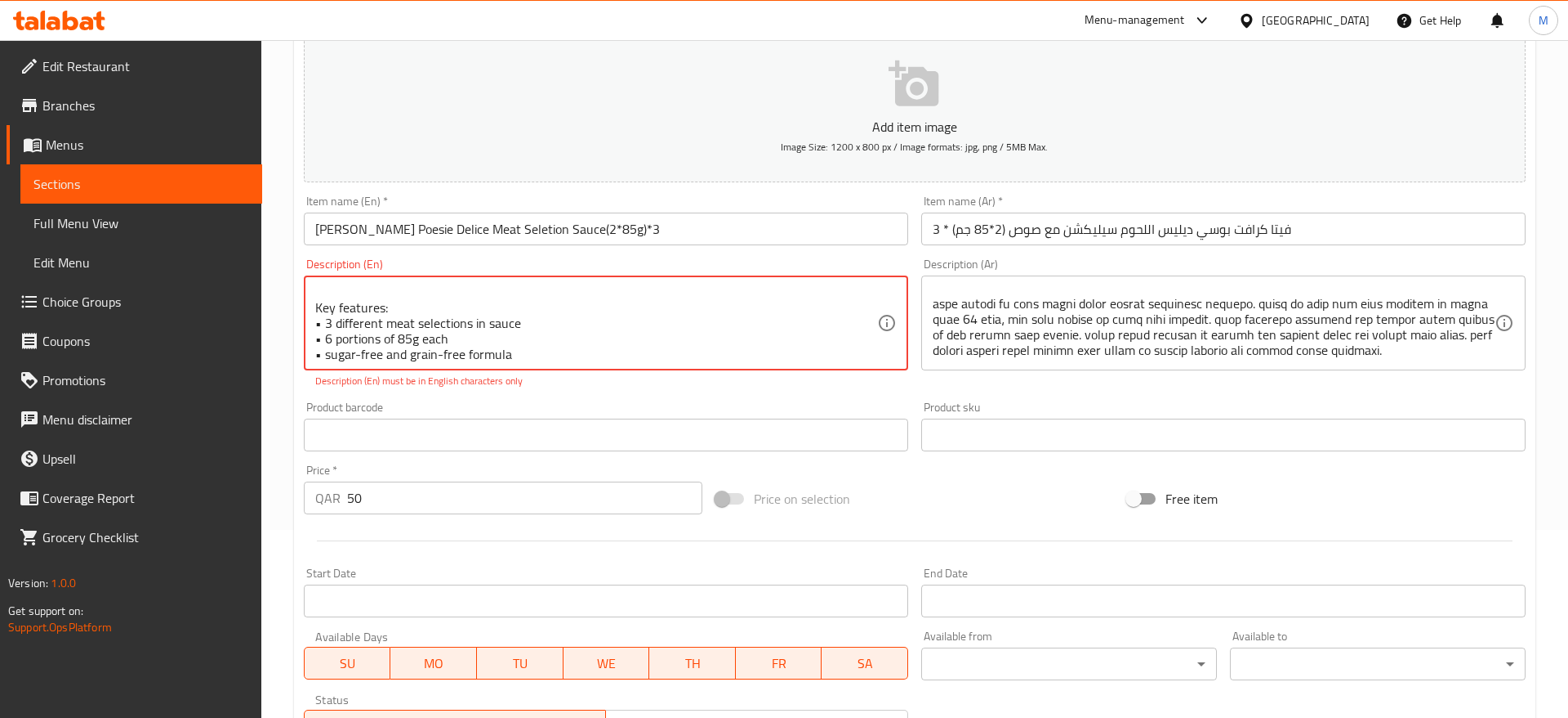
scroll to position [71, 0]
drag, startPoint x: 321, startPoint y: 302, endPoint x: 311, endPoint y: 302, distance: 10.0
click at [315, 302] on textarea "Vitakraft poesie delice meat selection is a premium wet cat food featuring thre…" at bounding box center [596, 322] width 562 height 77
click at [315, 316] on textarea "Vitakraft poesie delice meat selection is a premium wet cat food featuring thre…" at bounding box center [596, 322] width 562 height 77
drag, startPoint x: 319, startPoint y: 335, endPoint x: 304, endPoint y: 332, distance: 15.3
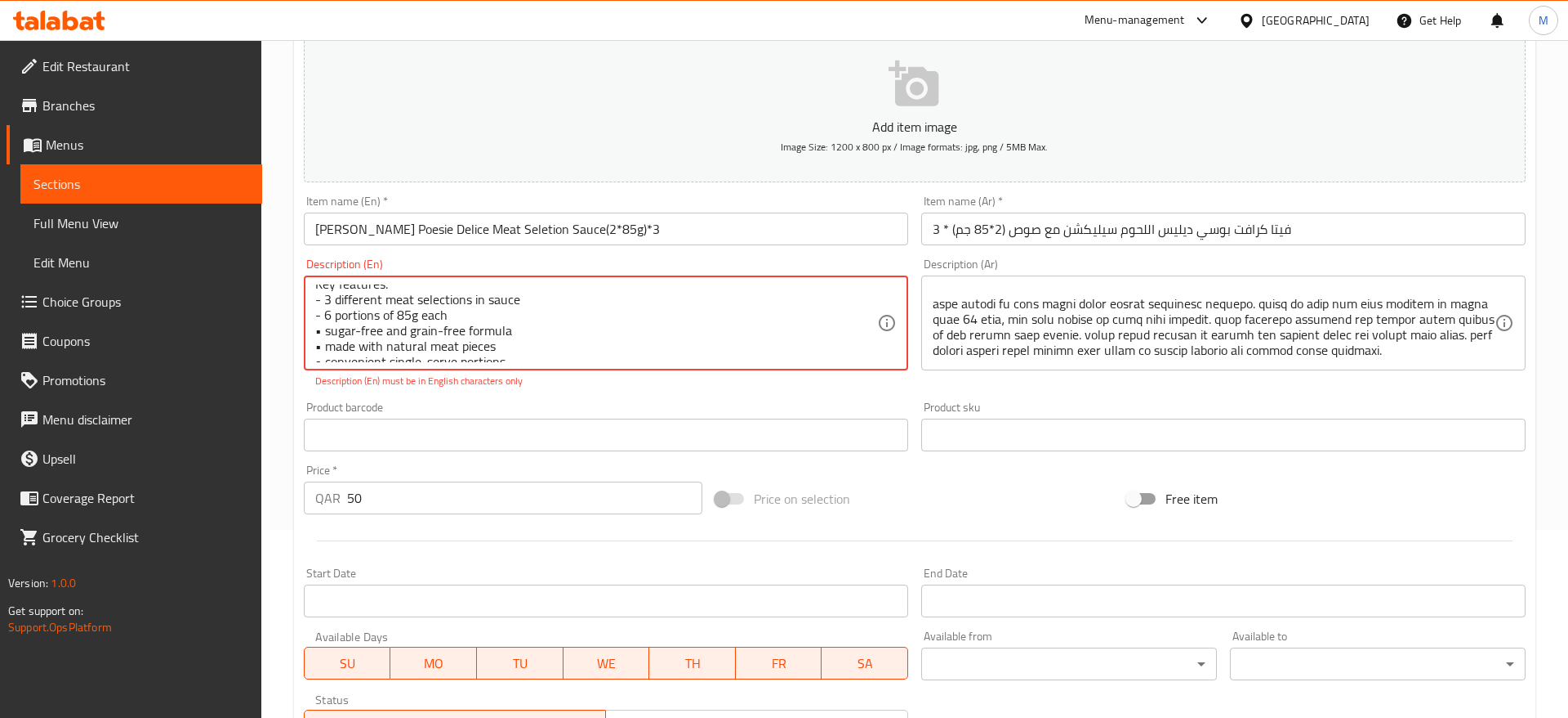
click at [315, 332] on textarea "Vitakraft poesie delice meat selection is a premium wet cat food featuring thre…" at bounding box center [596, 322] width 562 height 77
click at [322, 324] on textarea "Vitakraft poesie delice meat selection is a premium wet cat food featuring thre…" at bounding box center [596, 322] width 562 height 77
drag, startPoint x: 319, startPoint y: 331, endPoint x: 307, endPoint y: 332, distance: 12.0
click at [315, 332] on textarea "Vitakraft poesie delice meat selection is a premium wet cat food featuring thre…" at bounding box center [596, 322] width 562 height 77
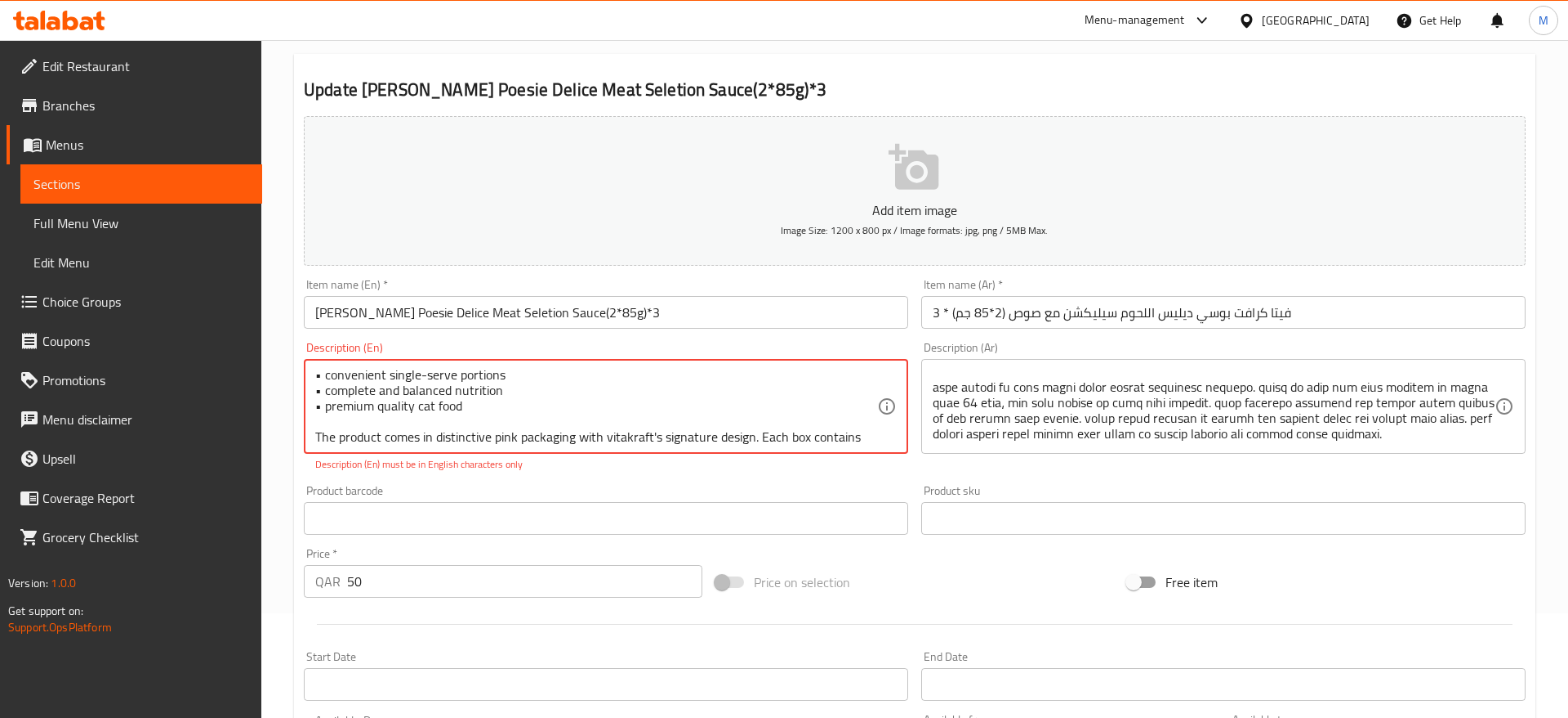
drag, startPoint x: 321, startPoint y: 374, endPoint x: 312, endPoint y: 374, distance: 9.0
click at [315, 374] on textarea "Vitakraft poesie delice meat selection is a premium wet cat food featuring thre…" at bounding box center [596, 406] width 562 height 77
drag, startPoint x: 319, startPoint y: 402, endPoint x: 311, endPoint y: 402, distance: 8.0
click at [315, 402] on textarea "Vitakraft poesie delice meat selection is a premium wet cat food featuring thre…" at bounding box center [596, 406] width 562 height 77
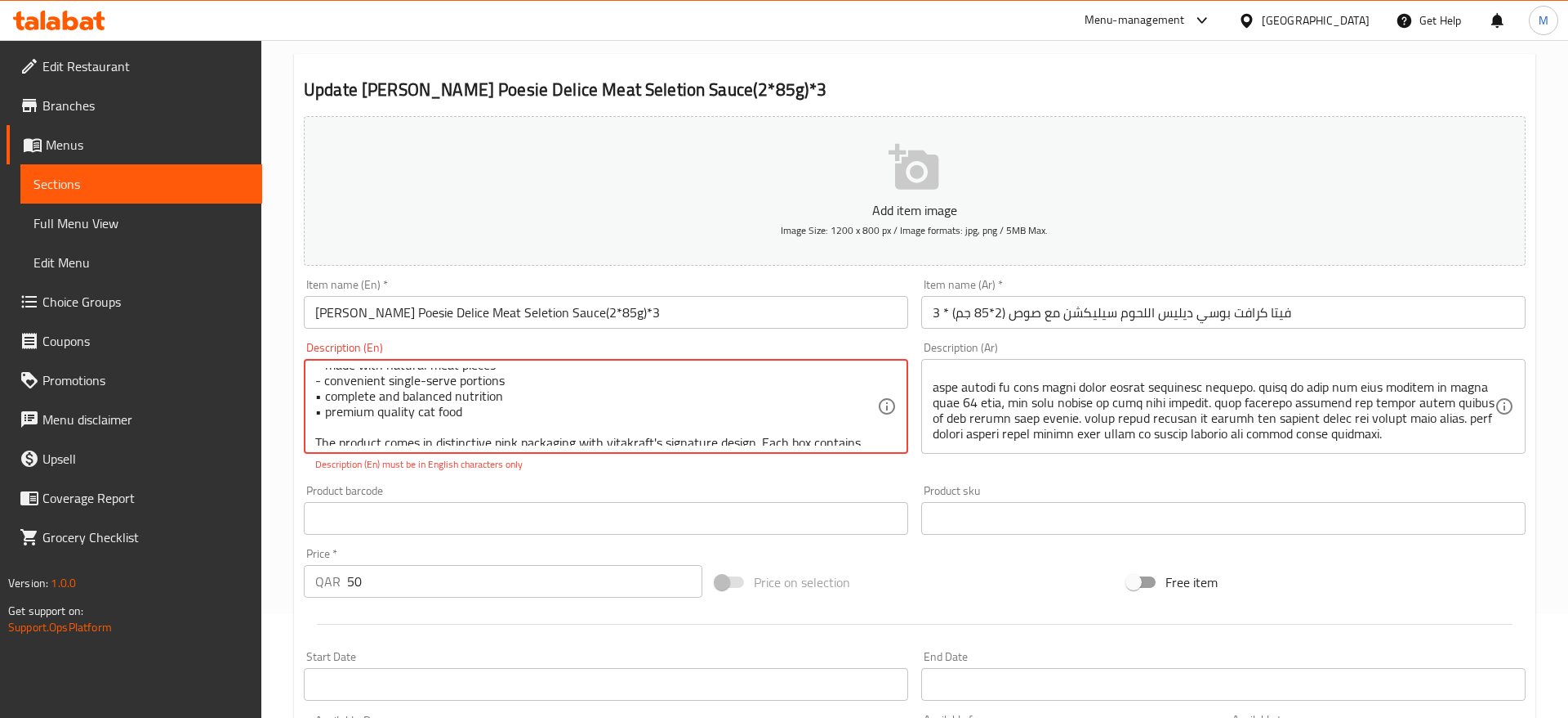
click at [322, 398] on textarea "Vitakraft poesie delice meat selection is a premium wet cat food featuring thre…" at bounding box center [596, 406] width 562 height 77
drag, startPoint x: 320, startPoint y: 395, endPoint x: 311, endPoint y: 395, distance: 9.0
click at [315, 395] on textarea "Vitakraft poesie delice meat selection is a premium wet cat food featuring thre…" at bounding box center [596, 406] width 562 height 77
drag, startPoint x: 319, startPoint y: 416, endPoint x: 307, endPoint y: 414, distance: 12.2
click at [315, 414] on textarea "Vitakraft poesie delice meat selection is a premium wet cat food featuring thre…" at bounding box center [596, 406] width 562 height 77
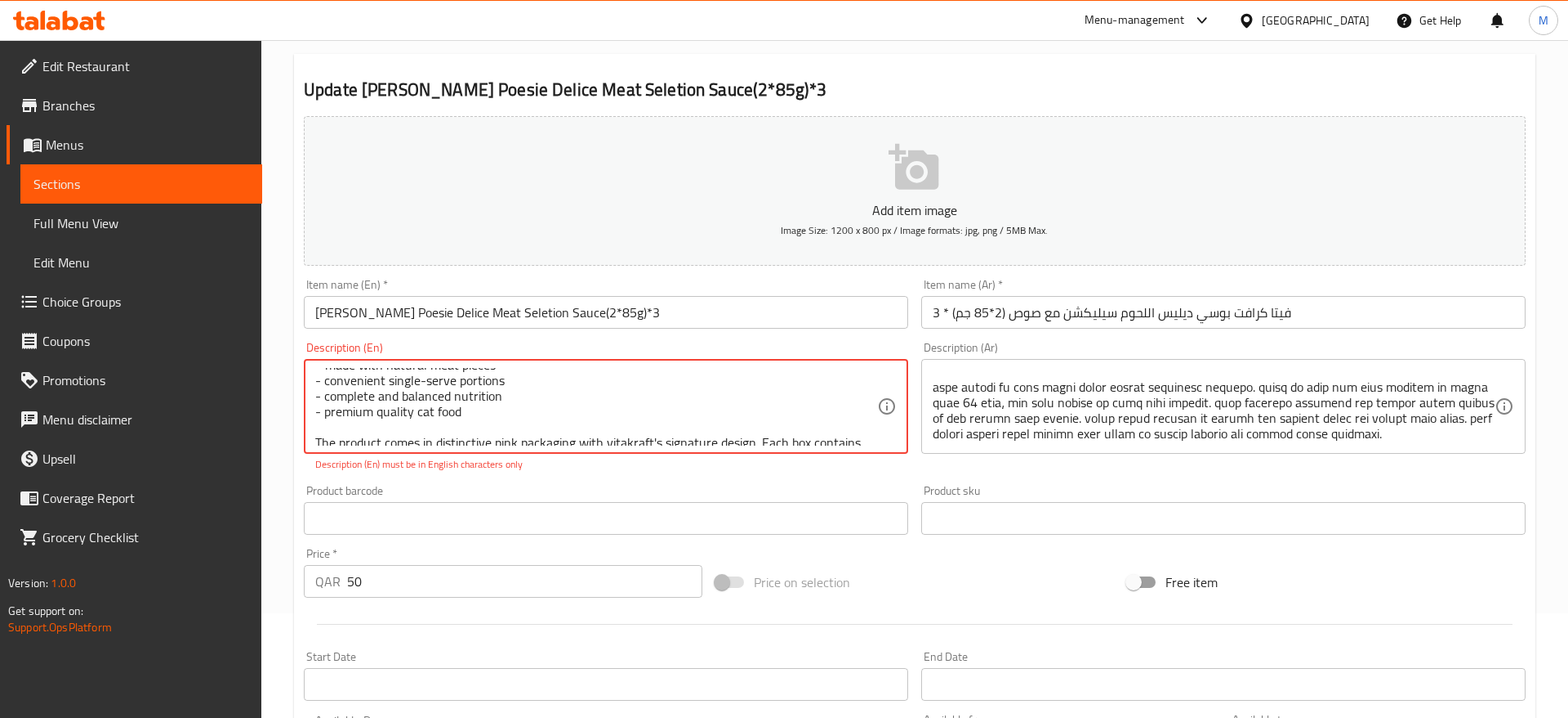
click at [339, 407] on textarea "Vitakraft poesie delice meat selection is a premium wet cat food featuring thre…" at bounding box center [596, 406] width 562 height 77
drag, startPoint x: 318, startPoint y: 433, endPoint x: 309, endPoint y: 433, distance: 9.0
click at [315, 433] on textarea "Vitakraft poesie delice meat selection is a premium wet cat food featuring thre…" at bounding box center [596, 406] width 562 height 77
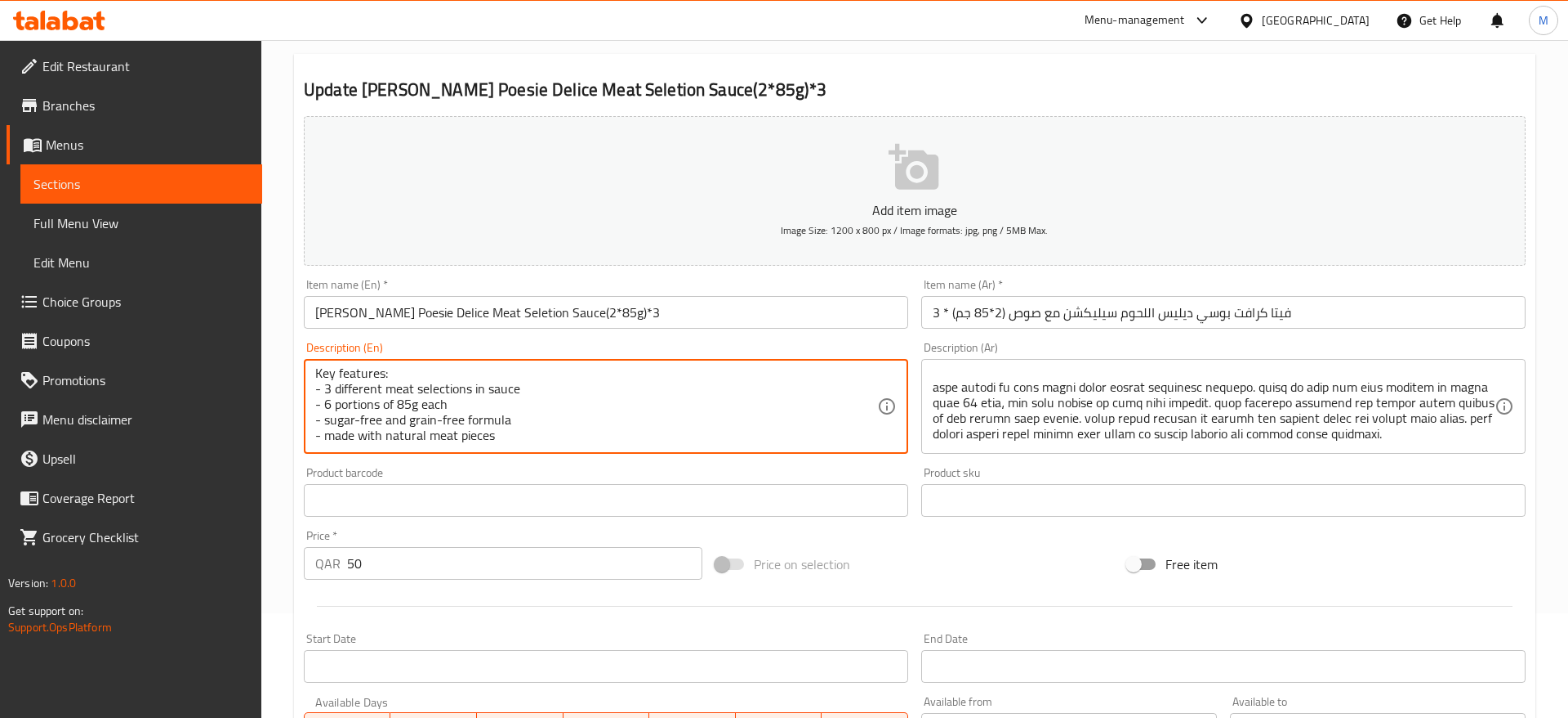
scroll to position [67, 0]
type textarea "Vitakraft poesie delice meat selection is a premium wet cat food featuring thre…"
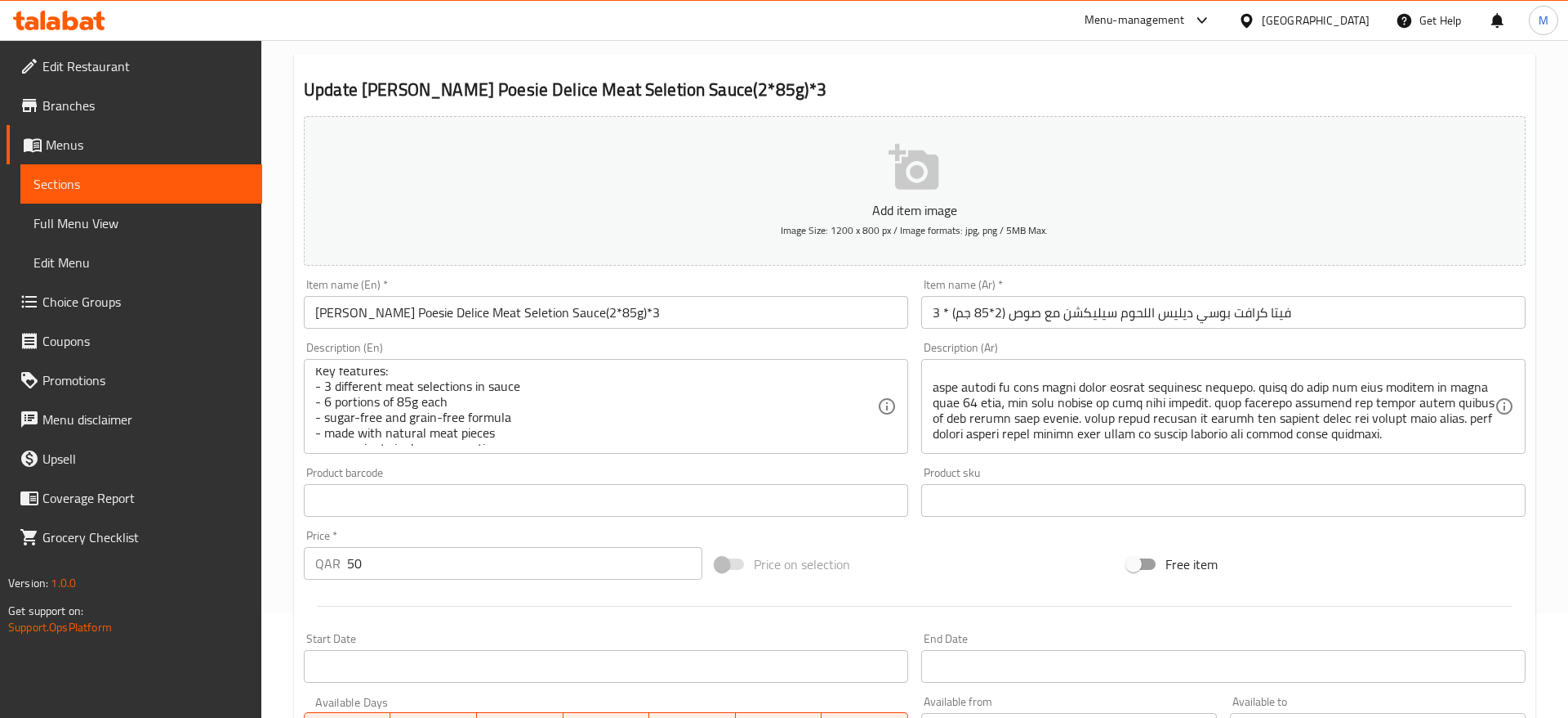
click at [598, 469] on div "Product barcode Product barcode" at bounding box center [606, 491] width 605 height 50
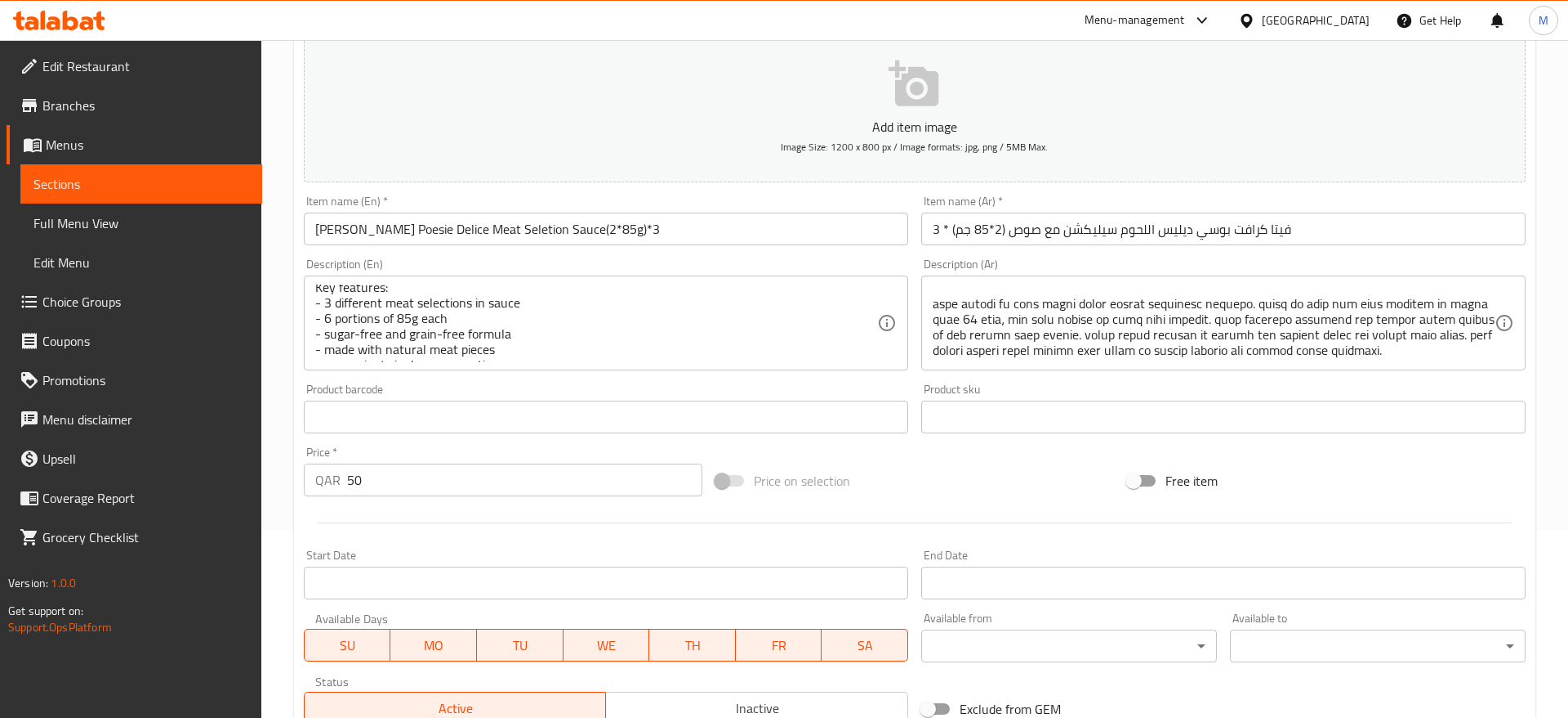
scroll to position [438, 0]
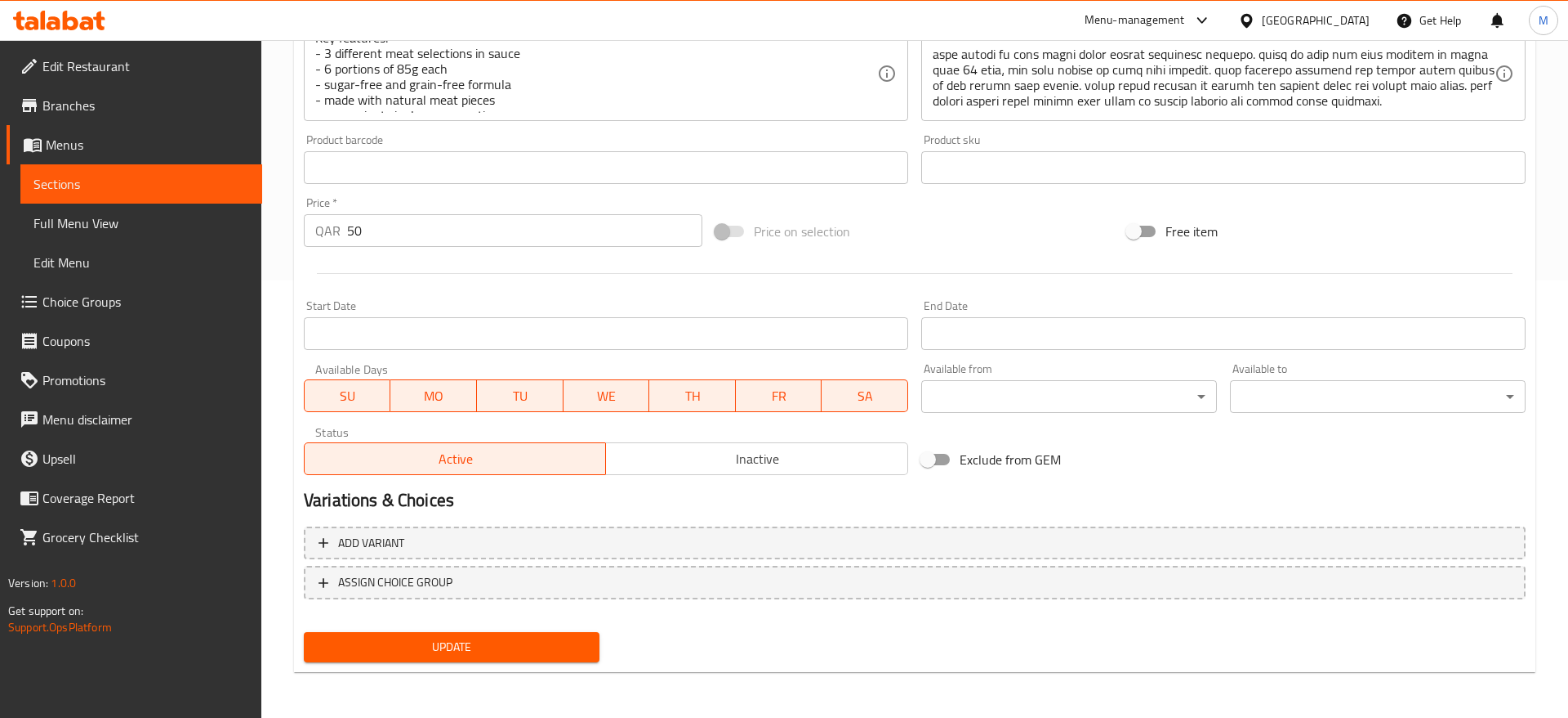
click at [510, 633] on button "Update" at bounding box center [451, 647] width 295 height 31
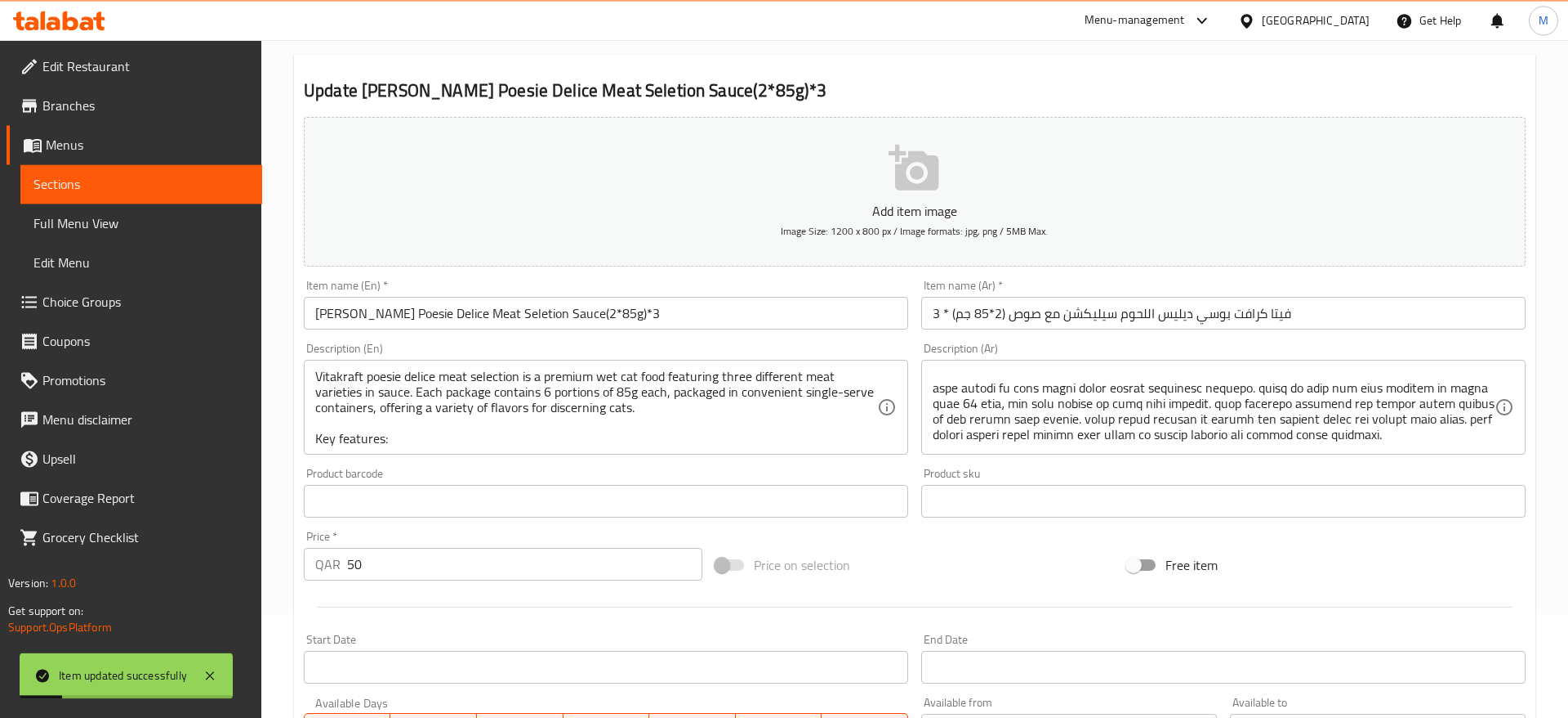
scroll to position [0, 0]
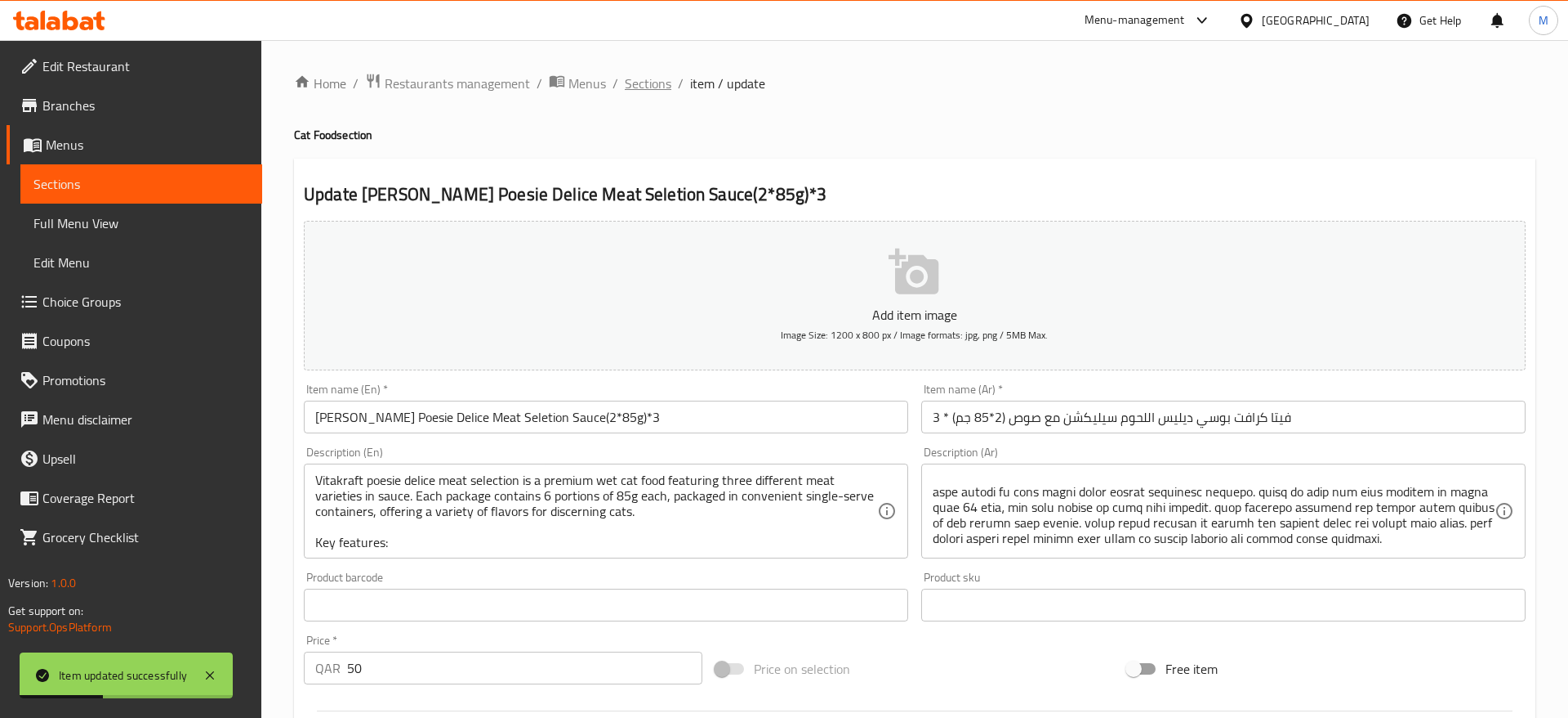
click at [654, 88] on span "Sections" at bounding box center [648, 83] width 47 height 20
